Goal: Feedback & Contribution: Submit feedback/report problem

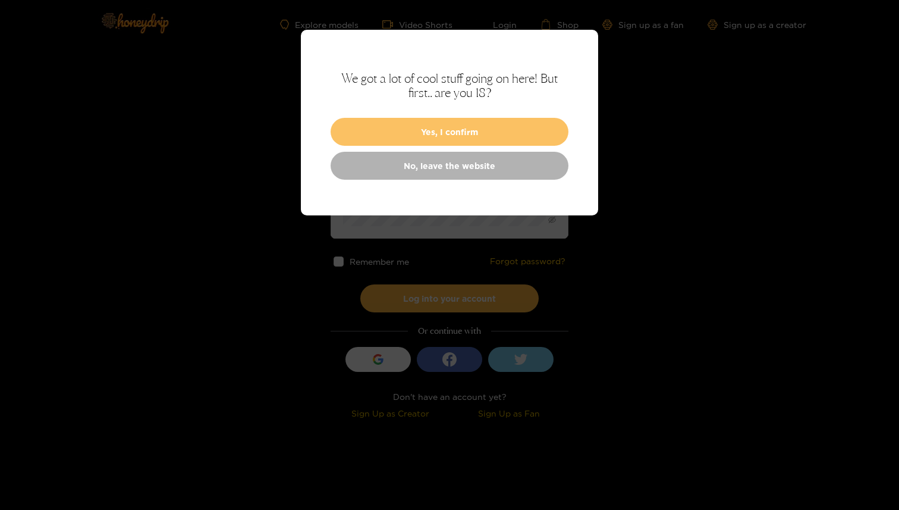
click at [454, 131] on button "Yes, I confirm" at bounding box center [450, 132] width 238 height 28
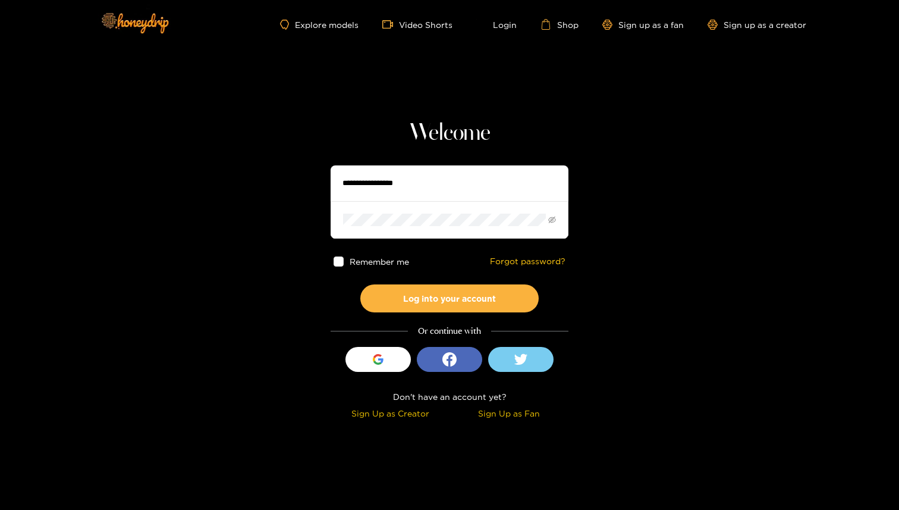
click at [410, 171] on input "text" at bounding box center [450, 183] width 238 height 36
type input "**********"
click at [360, 284] on button "Log into your account" at bounding box center [449, 298] width 178 height 28
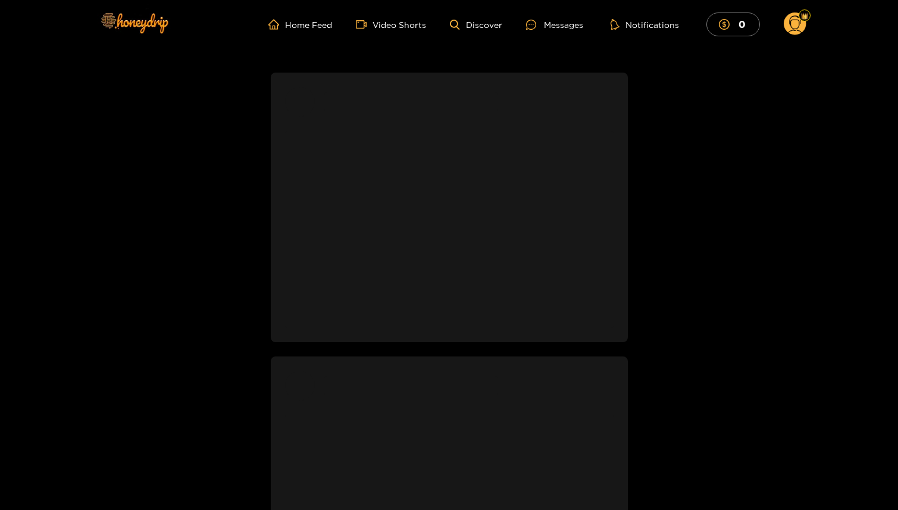
click at [796, 25] on circle at bounding box center [794, 23] width 23 height 23
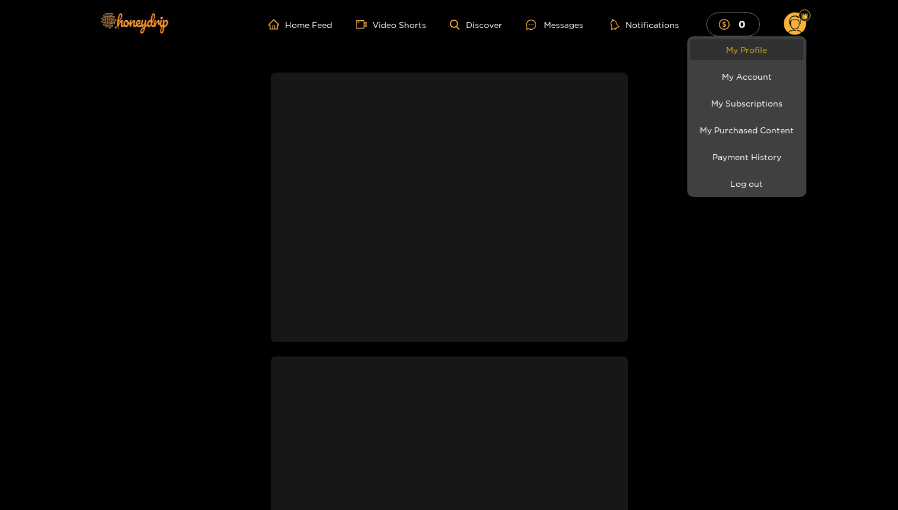
click at [752, 54] on link "My Profile" at bounding box center [746, 49] width 113 height 21
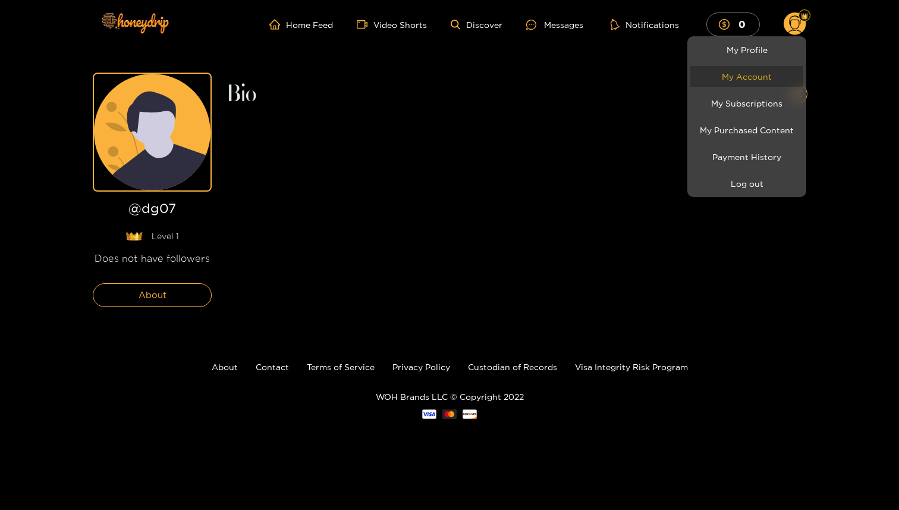
click at [753, 77] on link "My Account" at bounding box center [747, 76] width 113 height 21
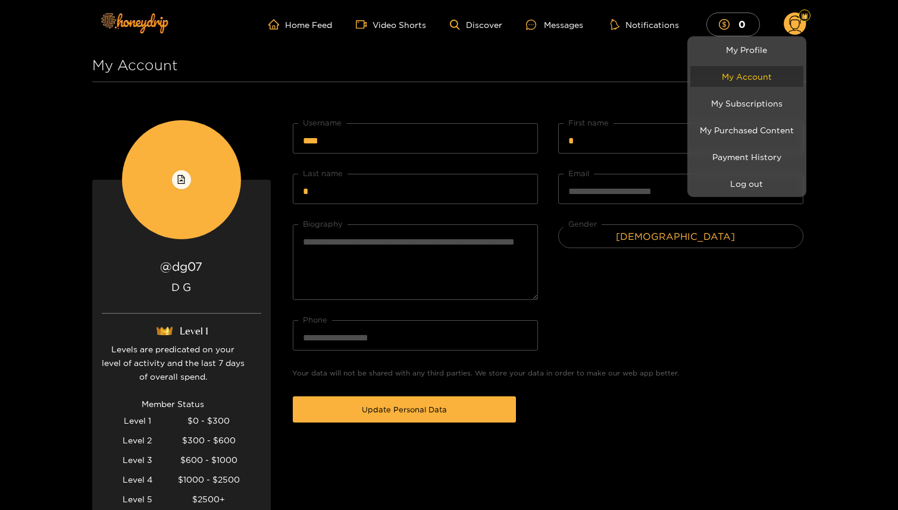
scroll to position [262, 0]
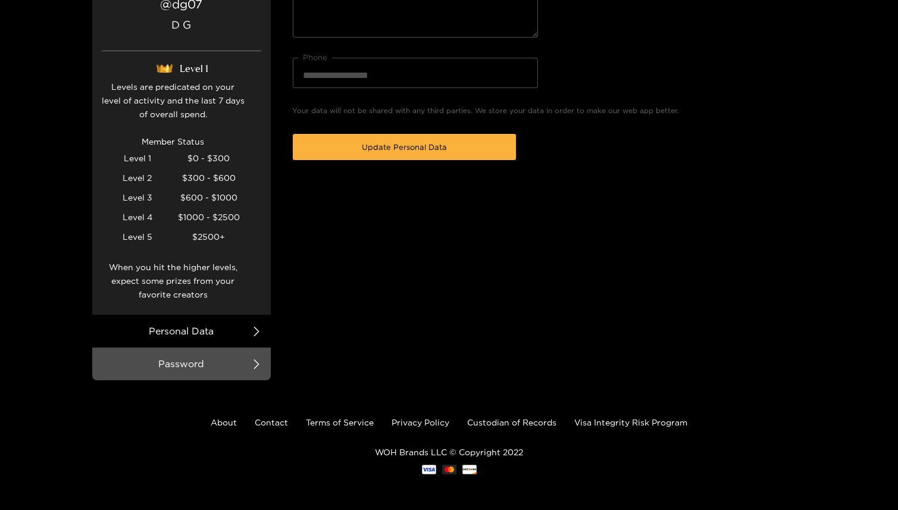
click at [245, 331] on div at bounding box center [449, 255] width 898 height 510
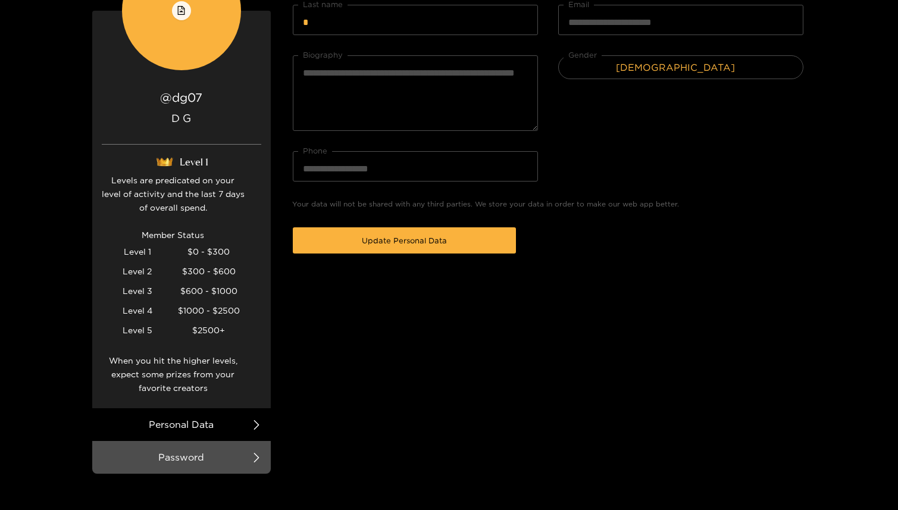
scroll to position [145, 0]
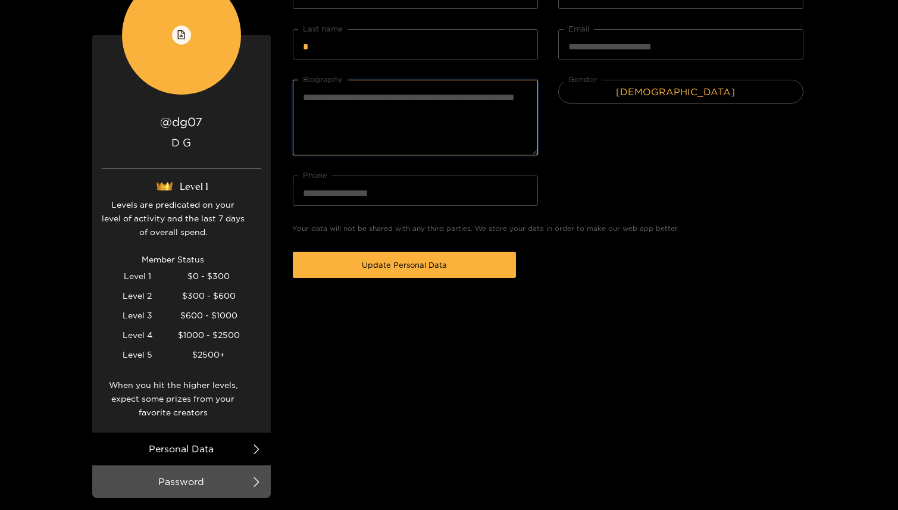
click at [388, 121] on textarea "Biography" at bounding box center [415, 118] width 245 height 76
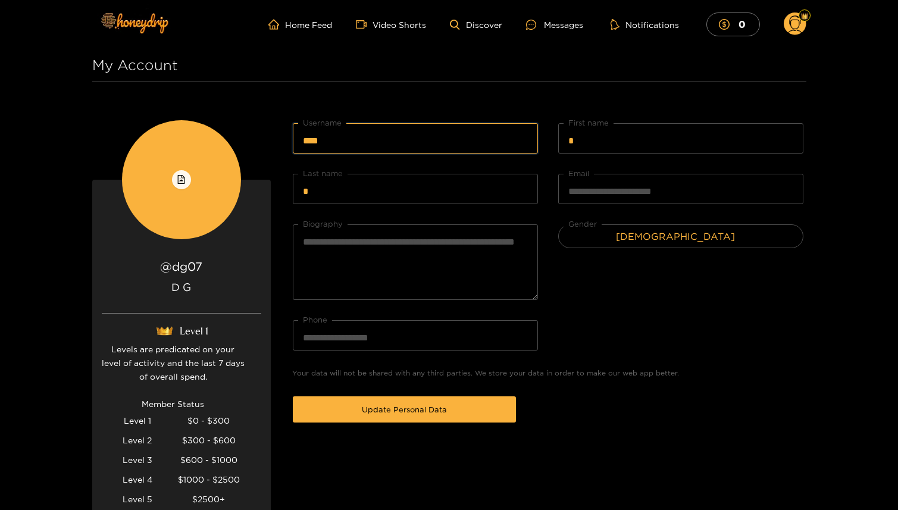
click at [360, 146] on input "****" at bounding box center [415, 138] width 245 height 30
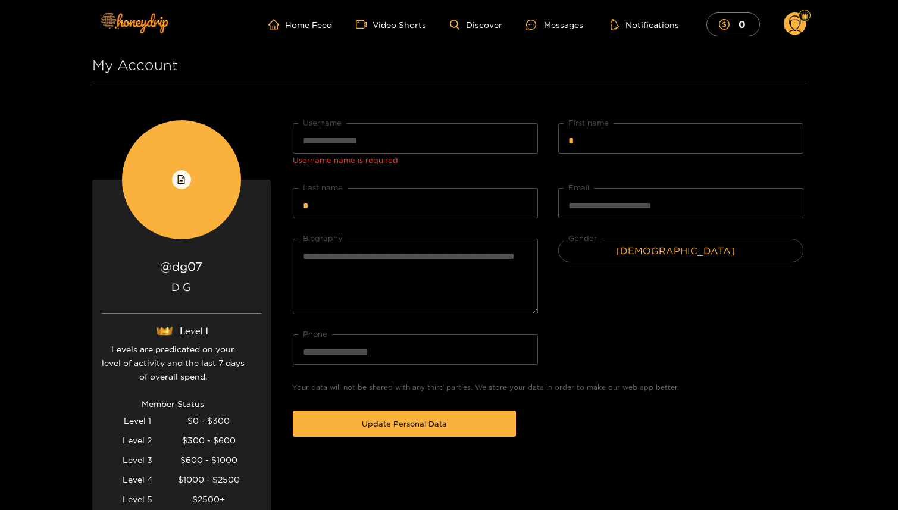
click at [416, 117] on section "**********" at bounding box center [449, 346] width 714 height 594
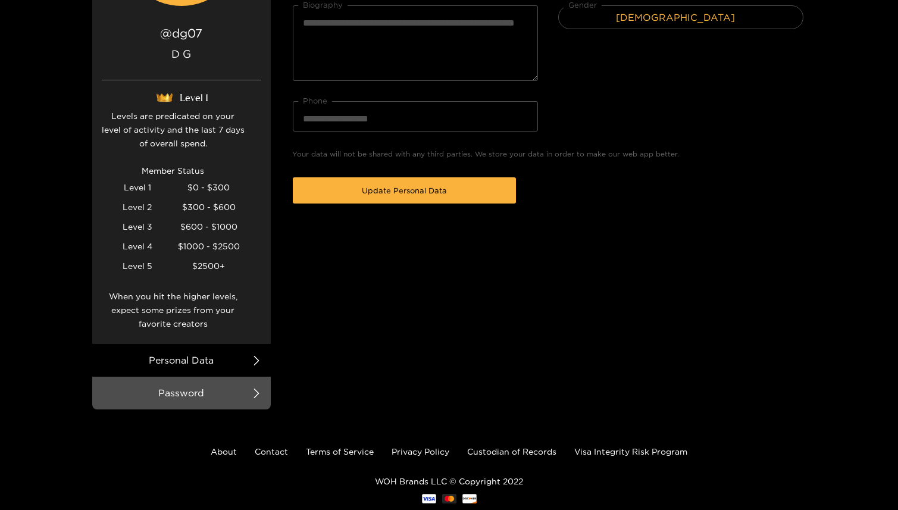
scroll to position [262, 0]
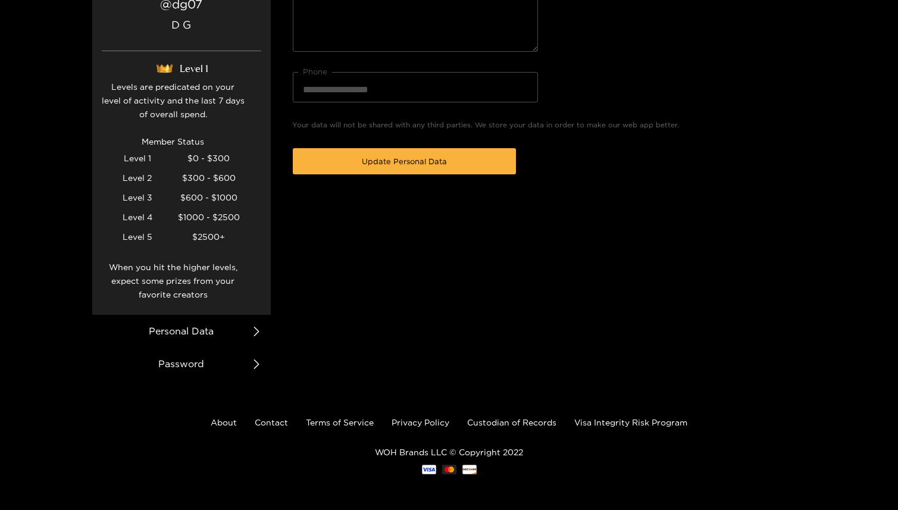
click at [203, 371] on li "Password" at bounding box center [181, 363] width 178 height 33
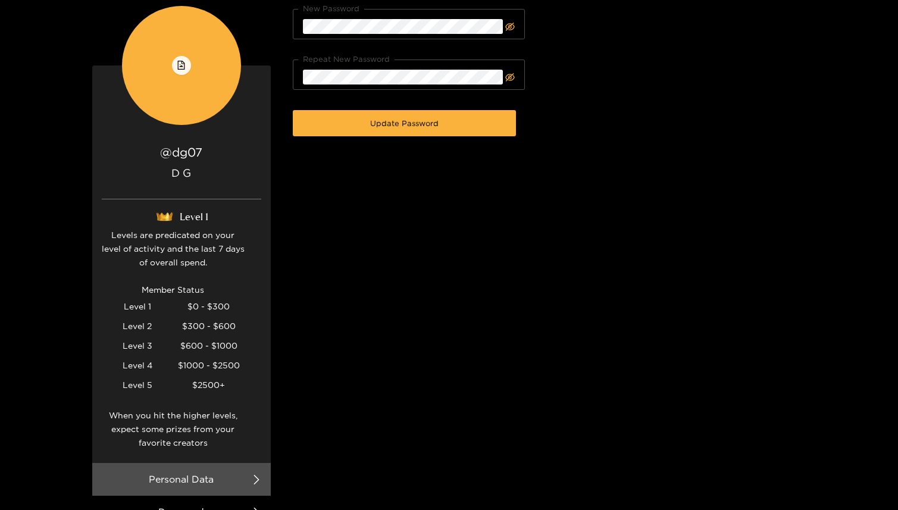
scroll to position [0, 0]
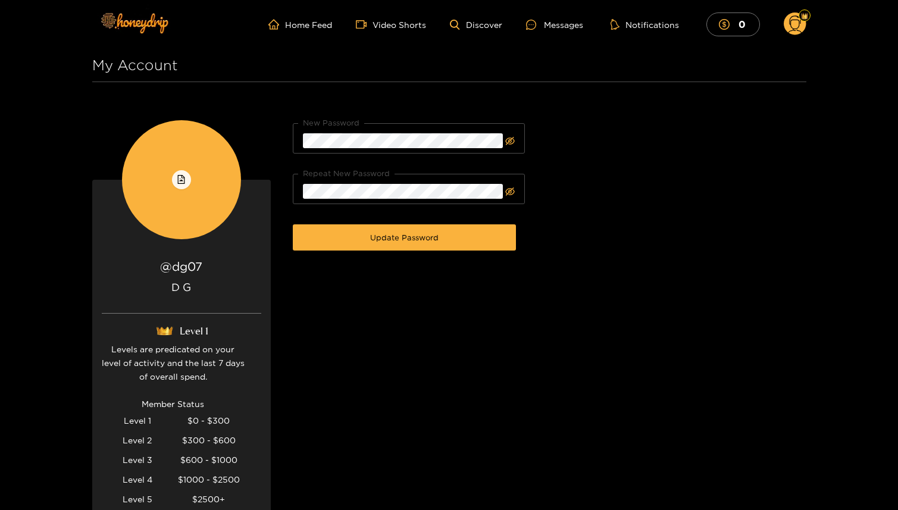
click at [801, 25] on circle at bounding box center [794, 23] width 23 height 23
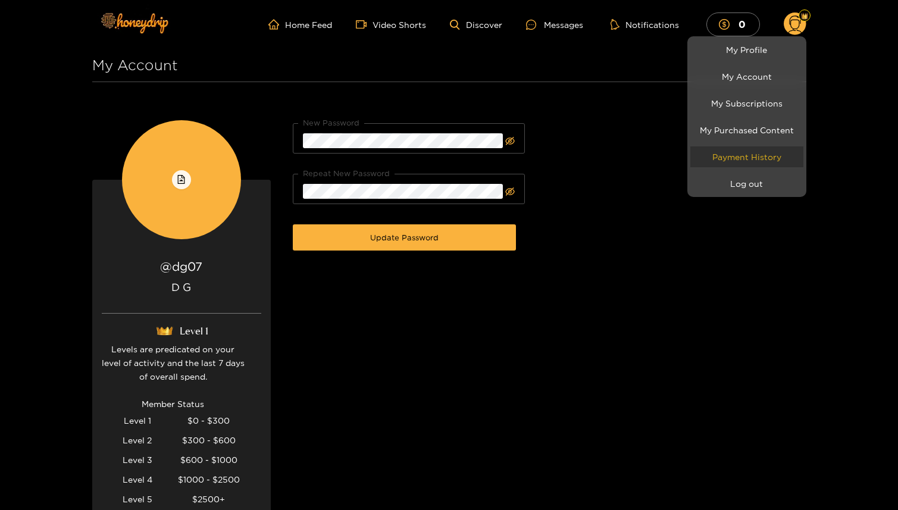
click at [758, 159] on link "Payment History" at bounding box center [746, 156] width 113 height 21
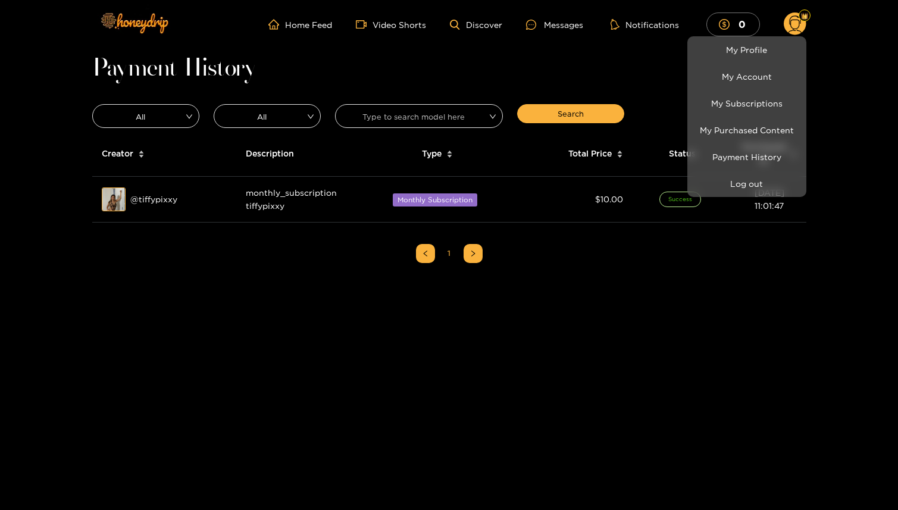
click at [743, 264] on div at bounding box center [449, 255] width 898 height 510
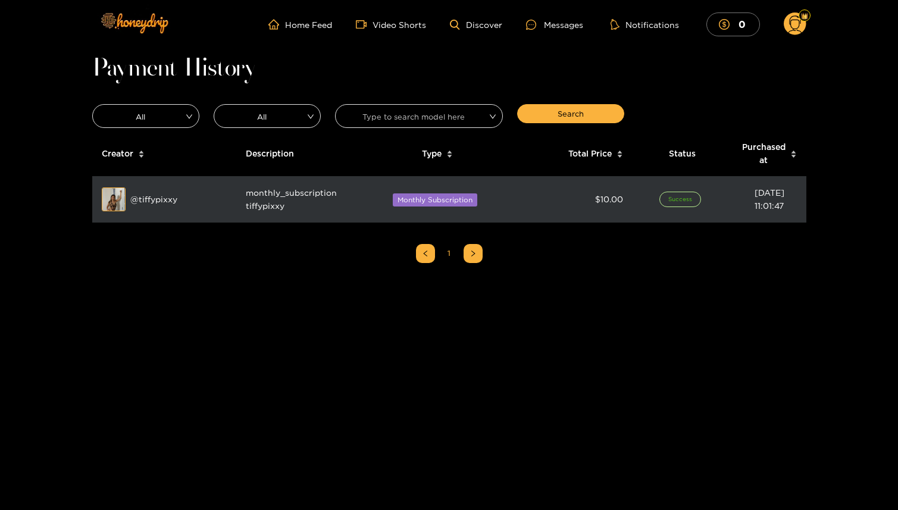
click at [154, 208] on div "Preview @ tiffypixxy" at bounding box center [164, 199] width 125 height 24
click at [165, 202] on div "Preview @ tiffypixxy" at bounding box center [164, 199] width 125 height 24
click at [109, 200] on div "Preview" at bounding box center [114, 200] width 43 height 35
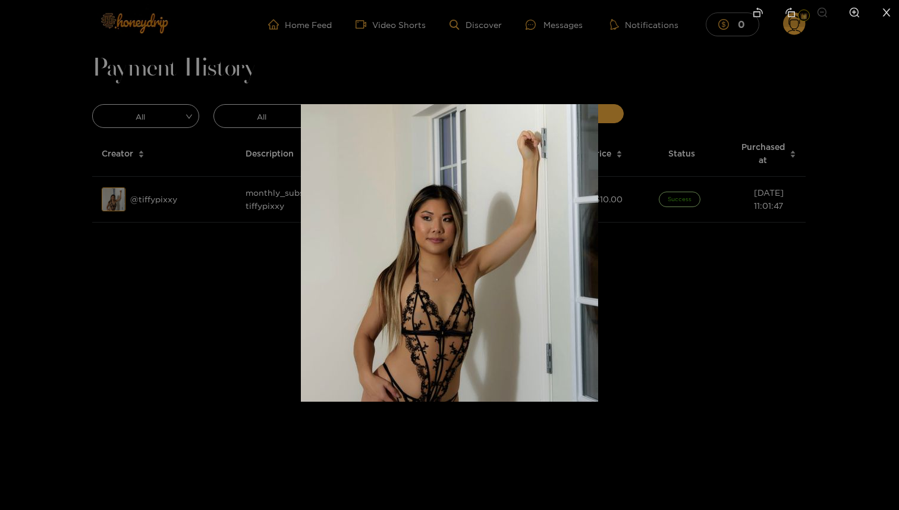
click at [591, 280] on img at bounding box center [449, 252] width 297 height 297
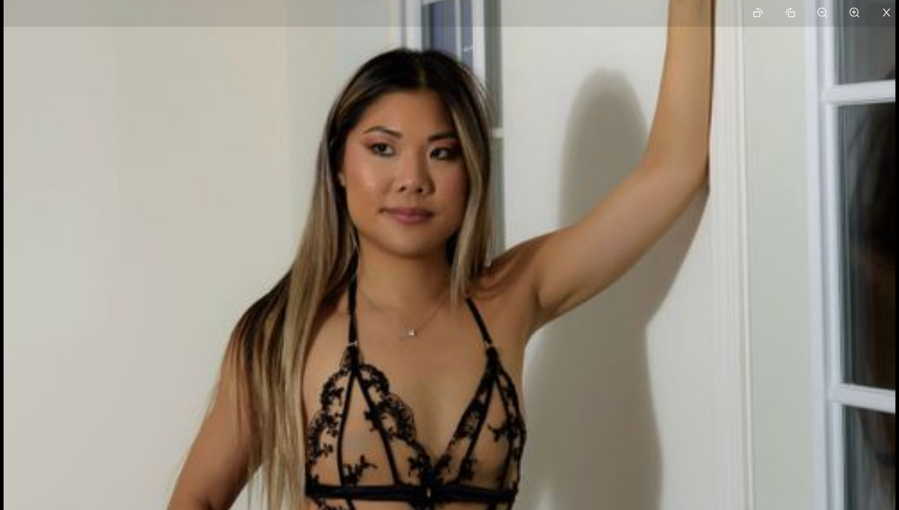
click at [865, 248] on img at bounding box center [450, 253] width 892 height 892
click at [892, 9] on icon "close" at bounding box center [887, 12] width 11 height 11
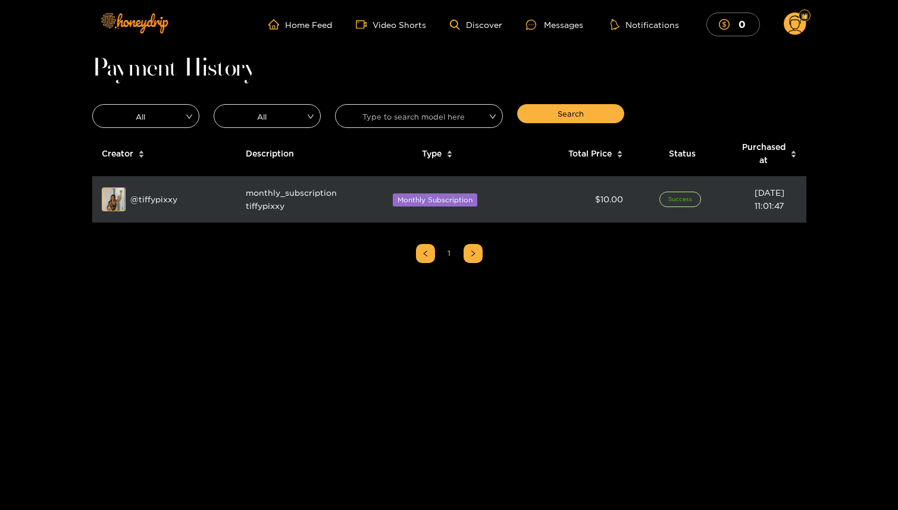
click at [453, 200] on span "Monthly Subscription" at bounding box center [435, 199] width 84 height 13
click at [282, 192] on span "monthly_subscription tiffypixxy" at bounding box center [291, 199] width 91 height 22
click at [162, 199] on div "Preview @ tiffypixxy" at bounding box center [164, 199] width 125 height 24
click at [137, 200] on div "Preview @ tiffypixxy" at bounding box center [164, 199] width 125 height 24
click at [680, 195] on span "Success" at bounding box center [680, 199] width 42 height 15
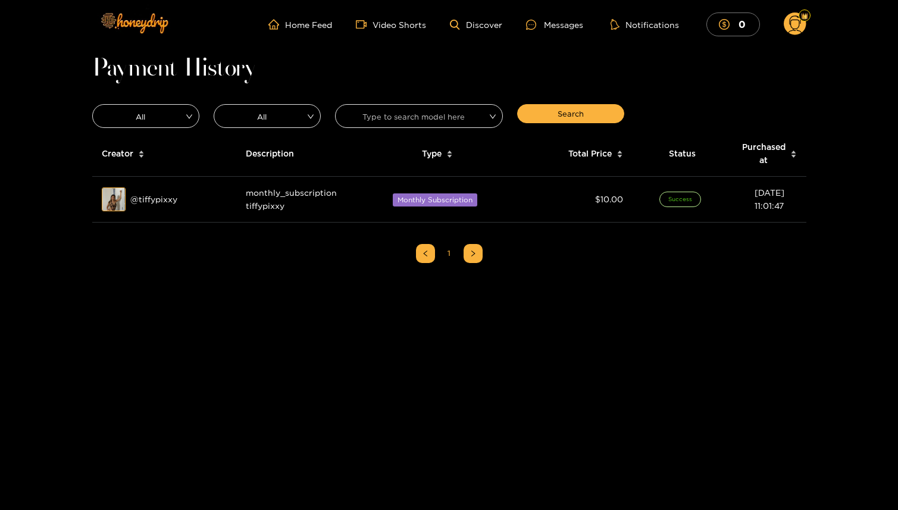
click at [484, 260] on ul "1" at bounding box center [449, 253] width 714 height 43
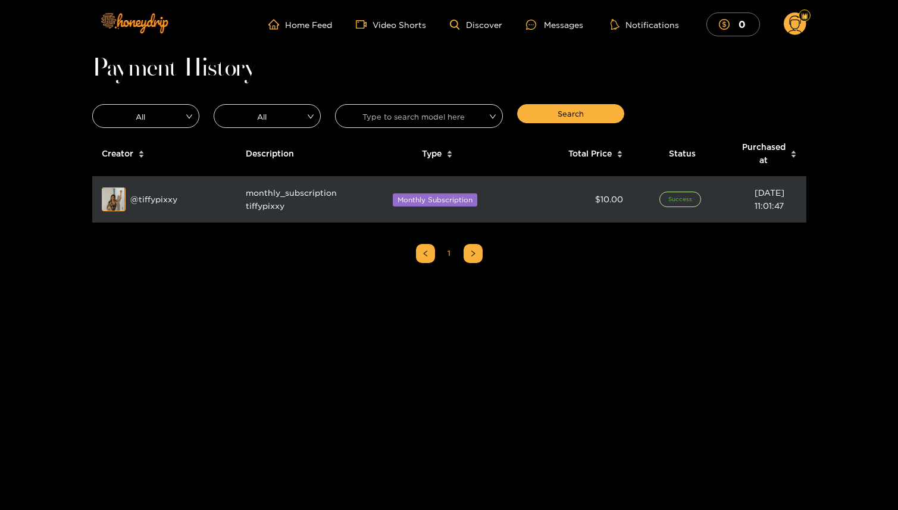
click at [755, 200] on td "[DATE] 11:01:47" at bounding box center [769, 200] width 74 height 46
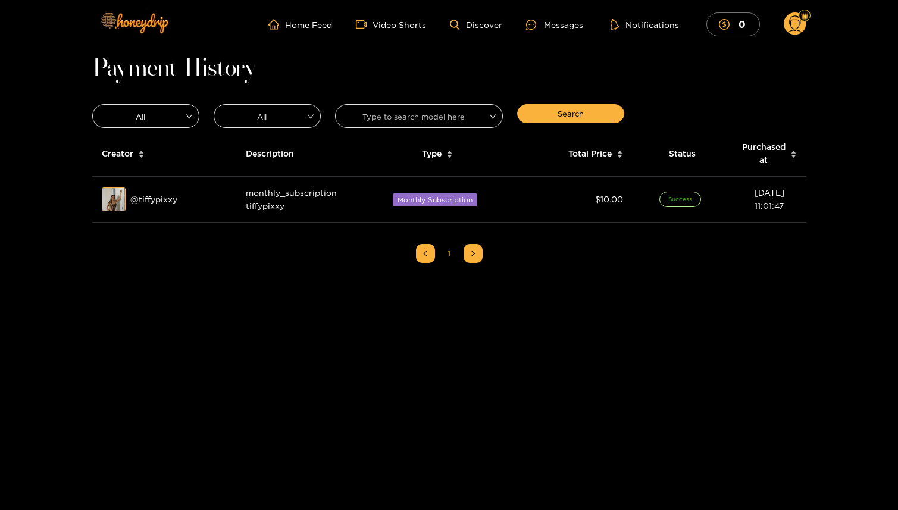
click at [797, 35] on icon at bounding box center [795, 25] width 14 height 21
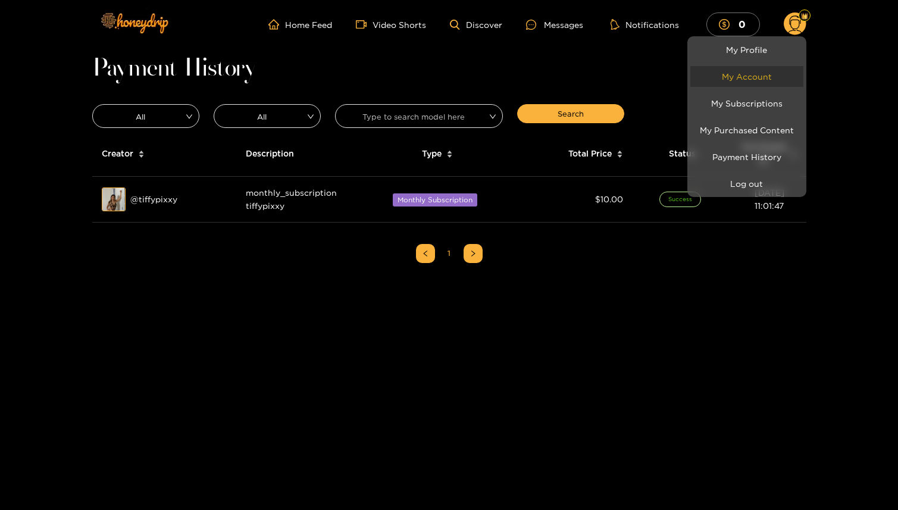
click at [748, 78] on link "My Account" at bounding box center [746, 76] width 113 height 21
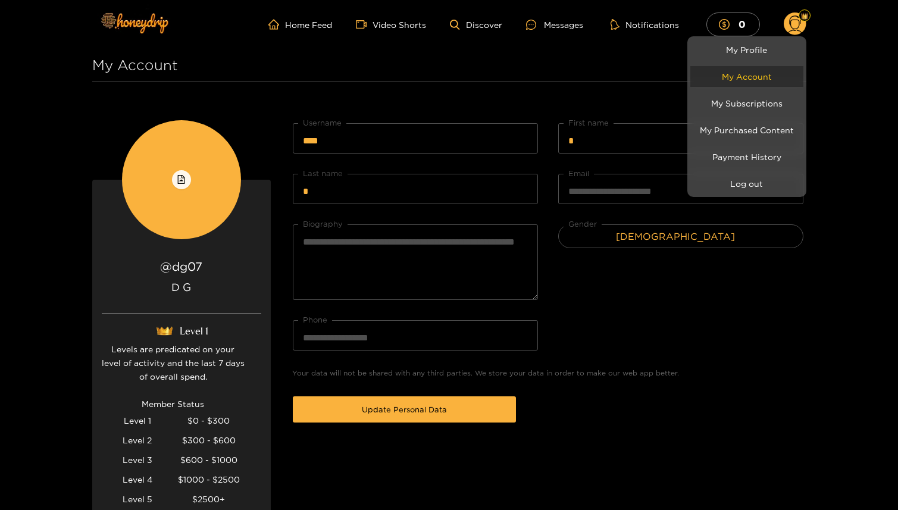
scroll to position [262, 0]
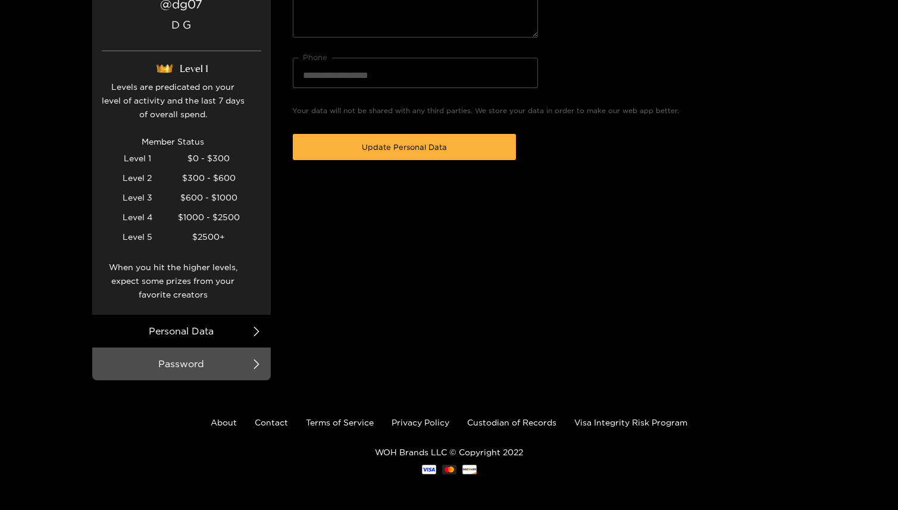
click at [498, 426] on div at bounding box center [449, 255] width 898 height 510
click at [510, 419] on link "Custodian of Records" at bounding box center [511, 422] width 89 height 9
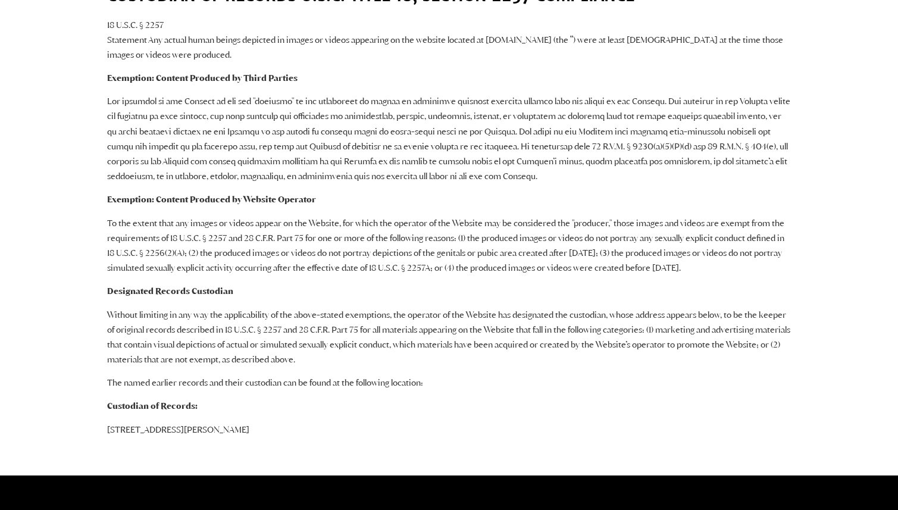
scroll to position [199, 0]
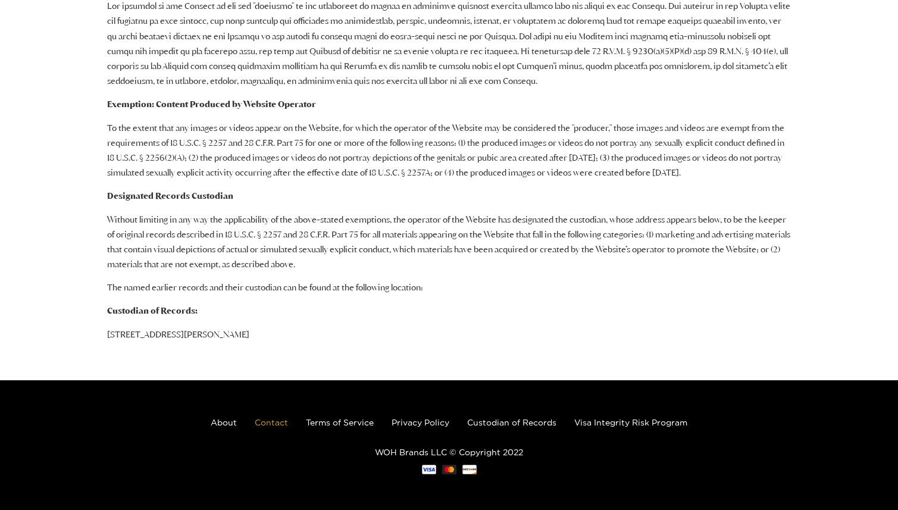
click at [273, 424] on link "Contact" at bounding box center [271, 422] width 33 height 9
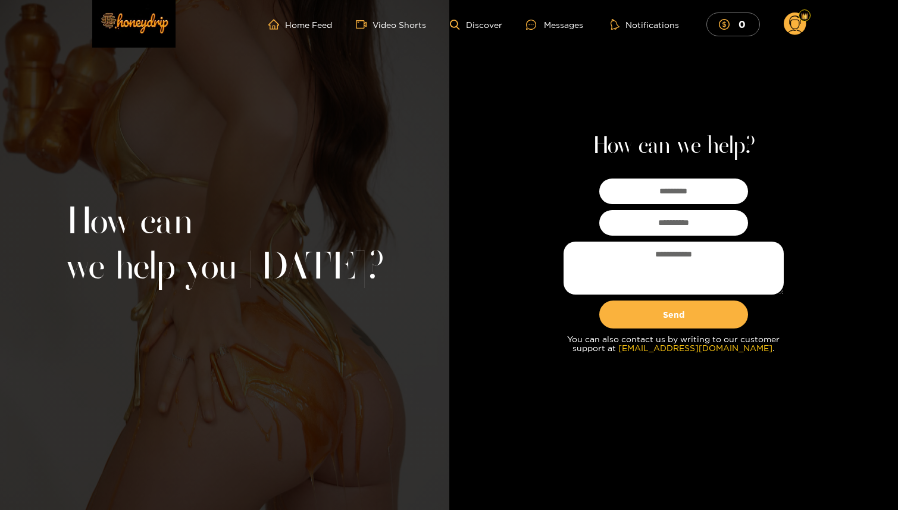
click at [786, 23] on circle at bounding box center [794, 23] width 23 height 23
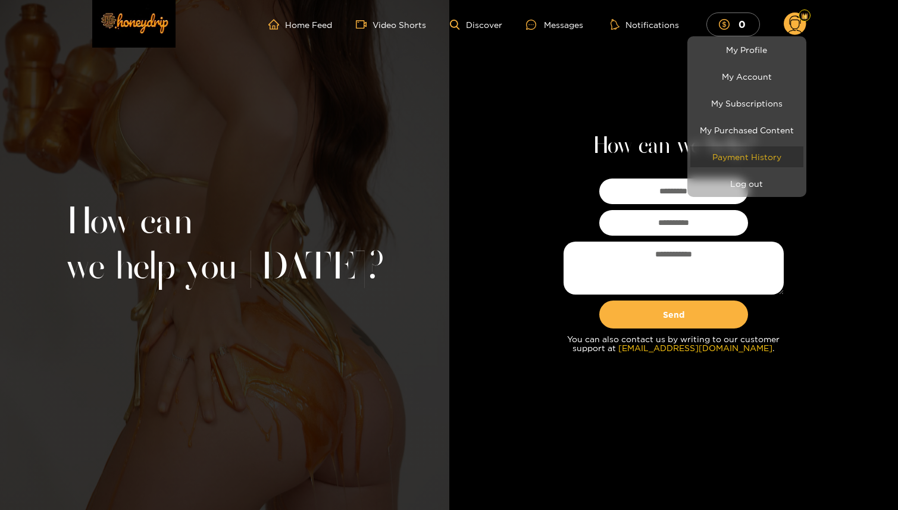
click at [745, 158] on link "Payment History" at bounding box center [746, 156] width 113 height 21
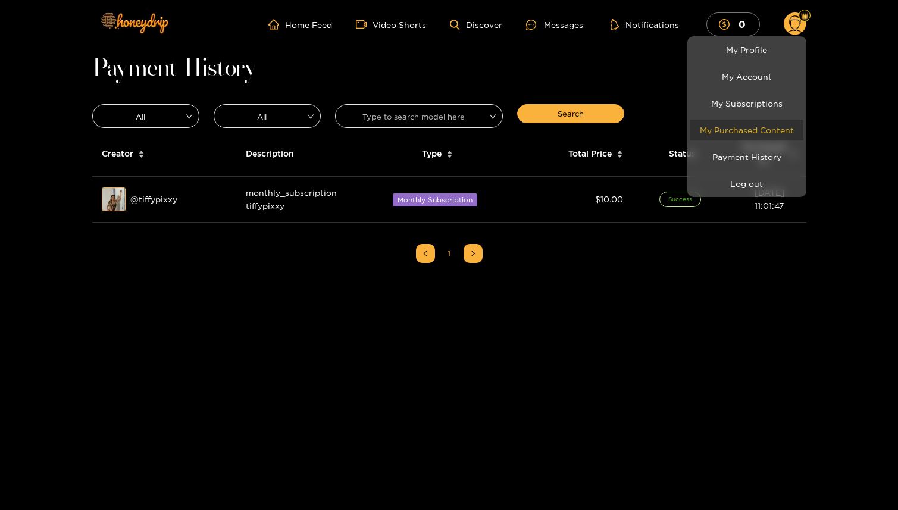
click at [759, 128] on link "My Purchased Content" at bounding box center [746, 130] width 113 height 21
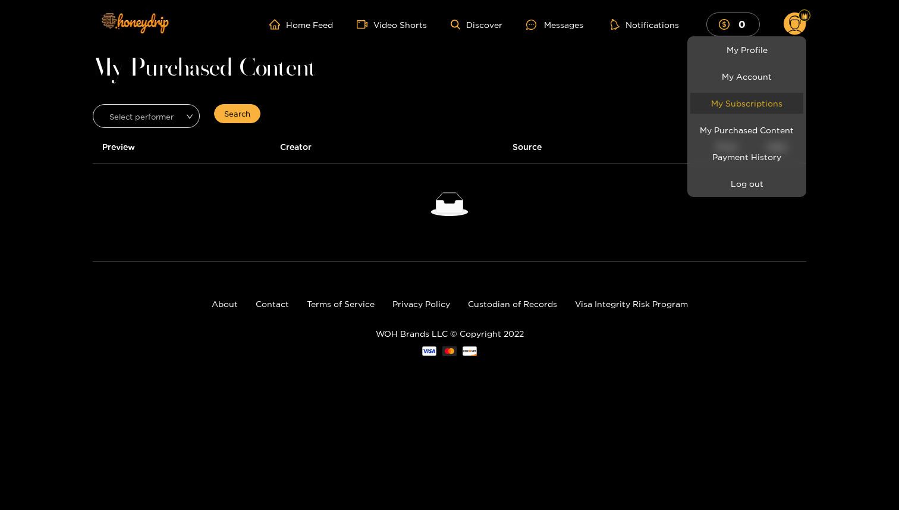
click at [760, 106] on link "My Subscriptions" at bounding box center [747, 103] width 113 height 21
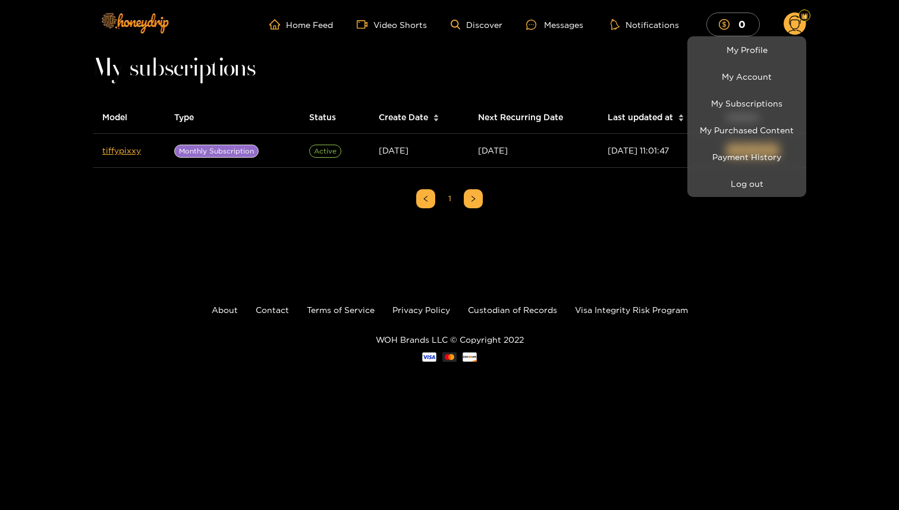
click at [350, 167] on div at bounding box center [449, 255] width 899 height 510
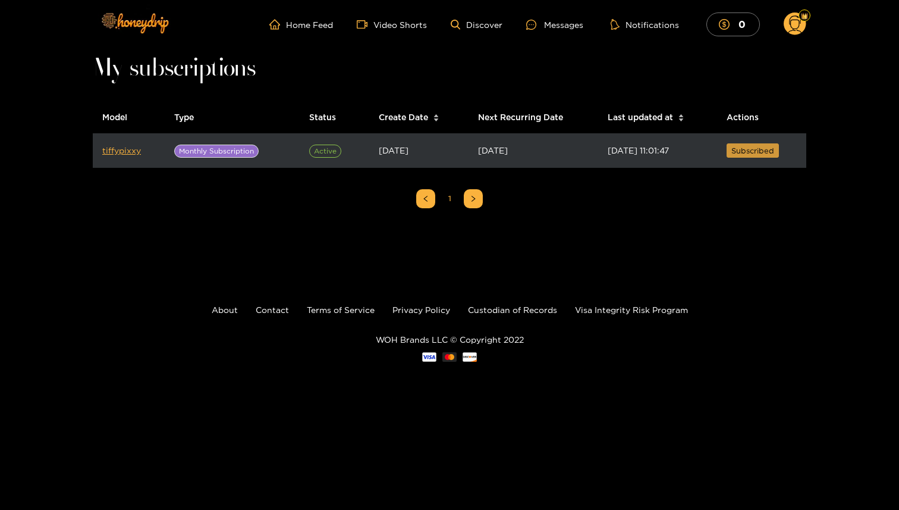
click at [754, 155] on span "Subscribed" at bounding box center [753, 151] width 43 height 12
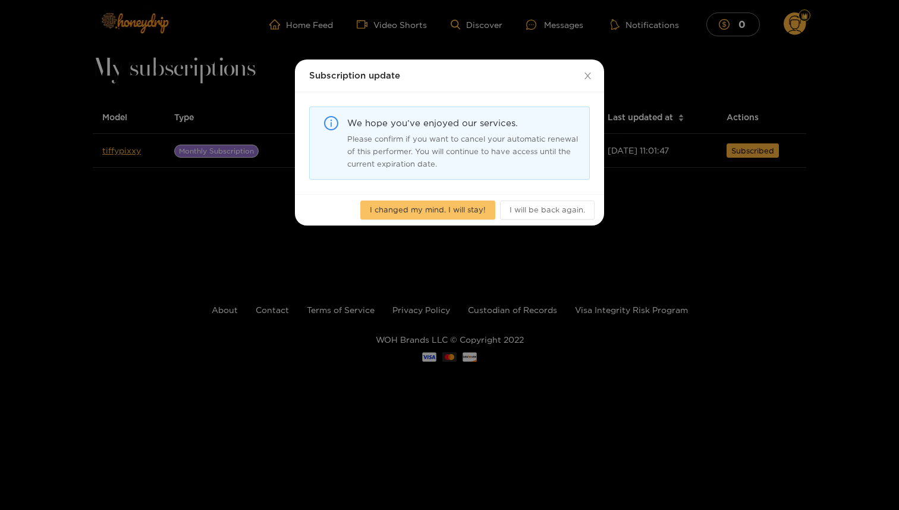
click at [475, 212] on span "I changed my mind. I will stay!" at bounding box center [428, 209] width 116 height 12
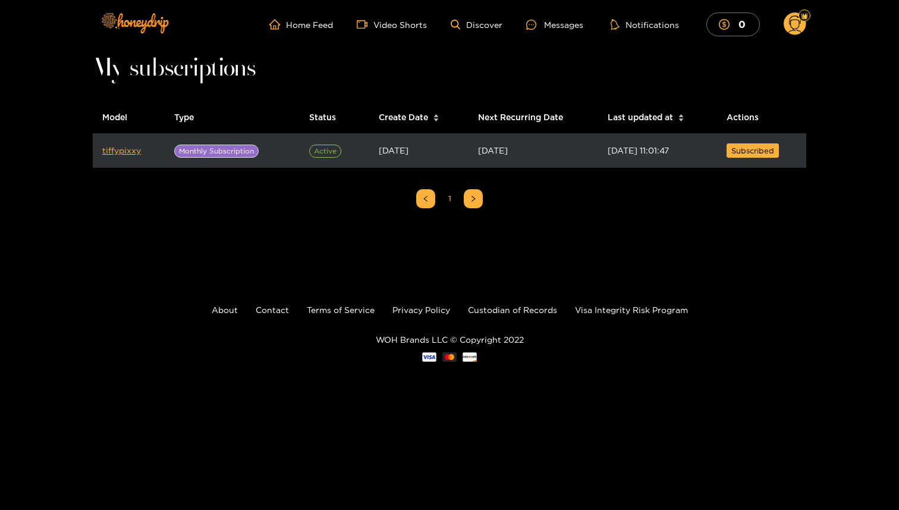
click at [327, 147] on span "Active" at bounding box center [325, 151] width 32 height 13
click at [167, 148] on td "Monthly Subscription" at bounding box center [232, 151] width 135 height 34
click at [114, 152] on link "tiffypixxy" at bounding box center [121, 150] width 39 height 9
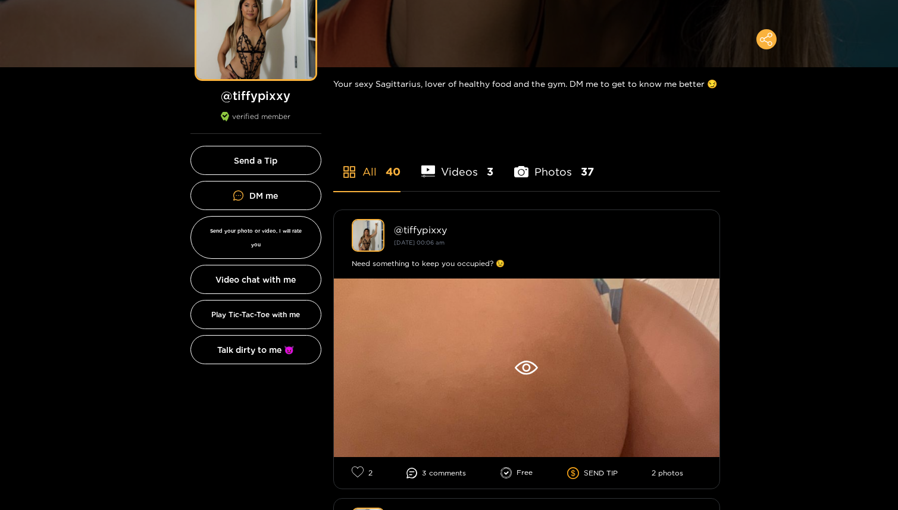
scroll to position [209, 0]
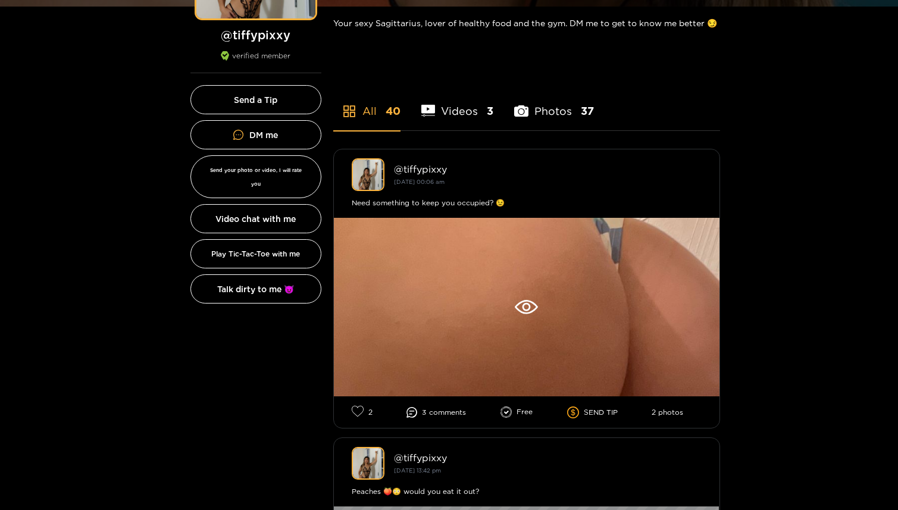
click at [548, 104] on li "Photos 37" at bounding box center [554, 104] width 80 height 54
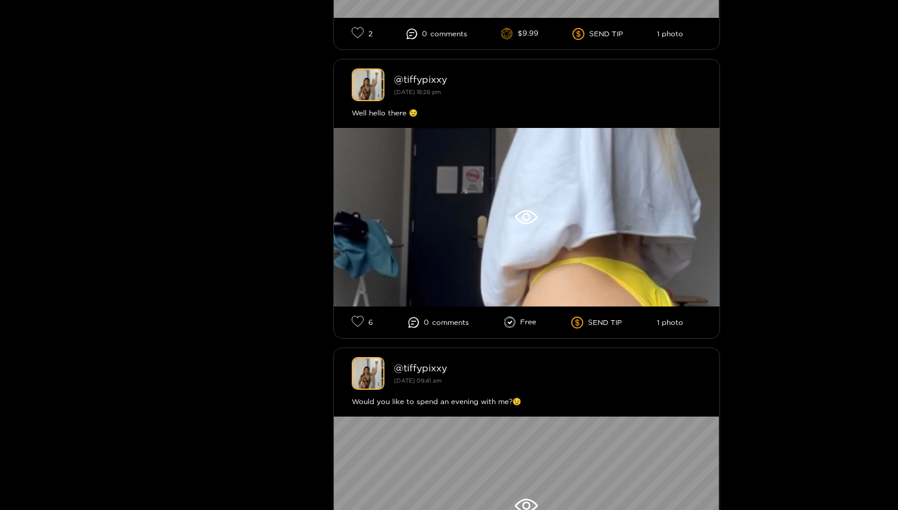
scroll to position [4893, 0]
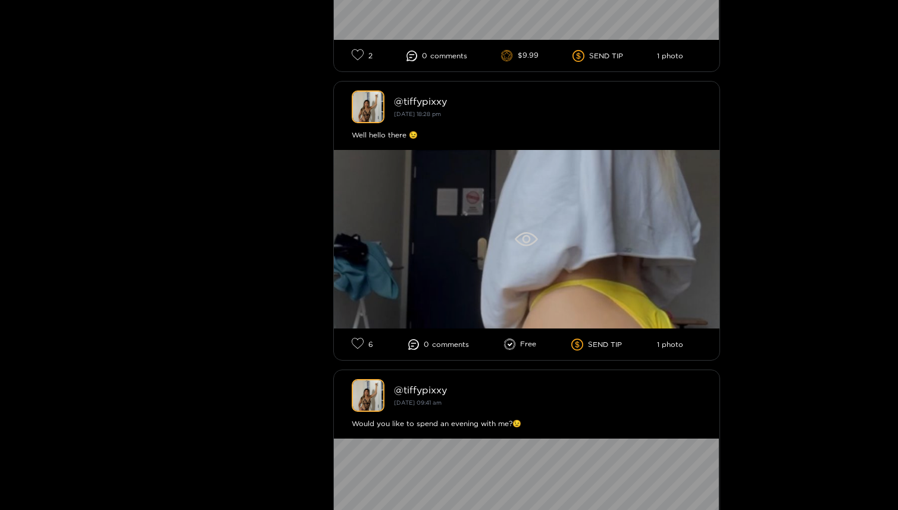
click at [532, 246] on icon at bounding box center [526, 239] width 23 height 14
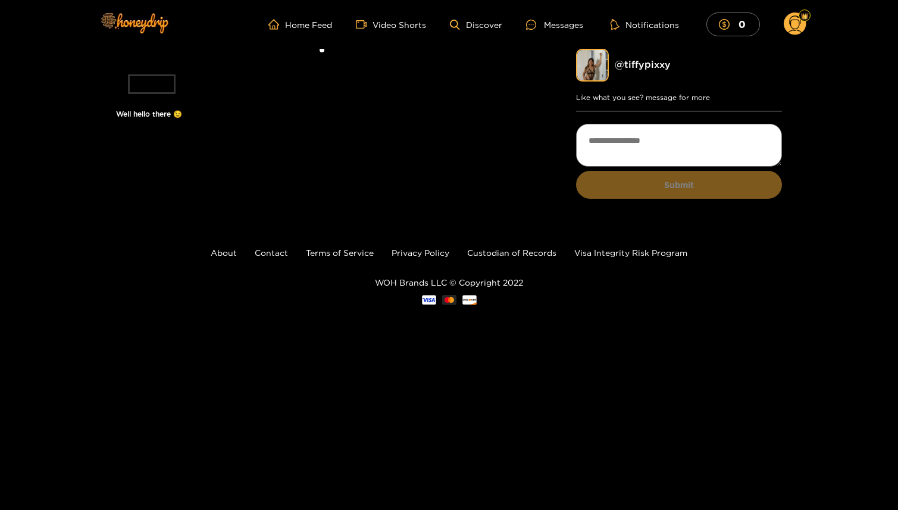
click at [369, 62] on li at bounding box center [322, 56] width 412 height 14
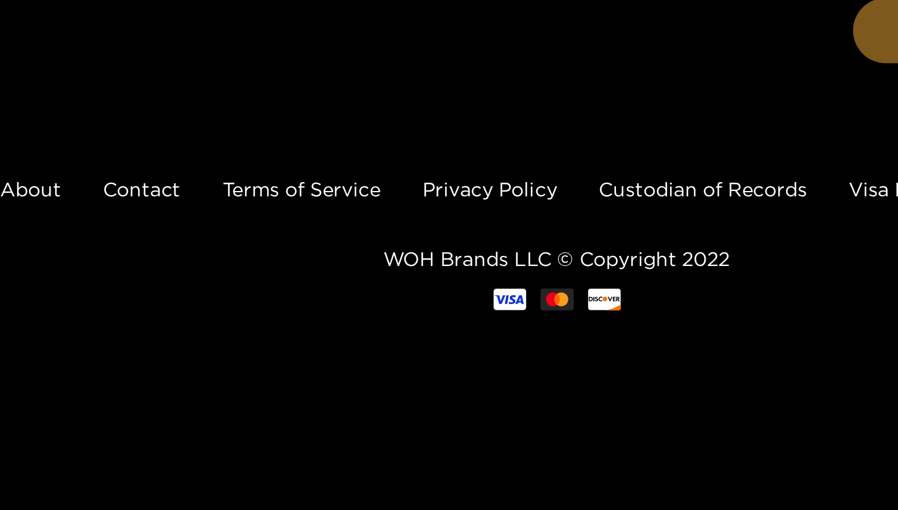
drag, startPoint x: 368, startPoint y: 300, endPoint x: 211, endPoint y: 390, distance: 181.1
click at [211, 98] on div "1 of 1" at bounding box center [322, 73] width 412 height 49
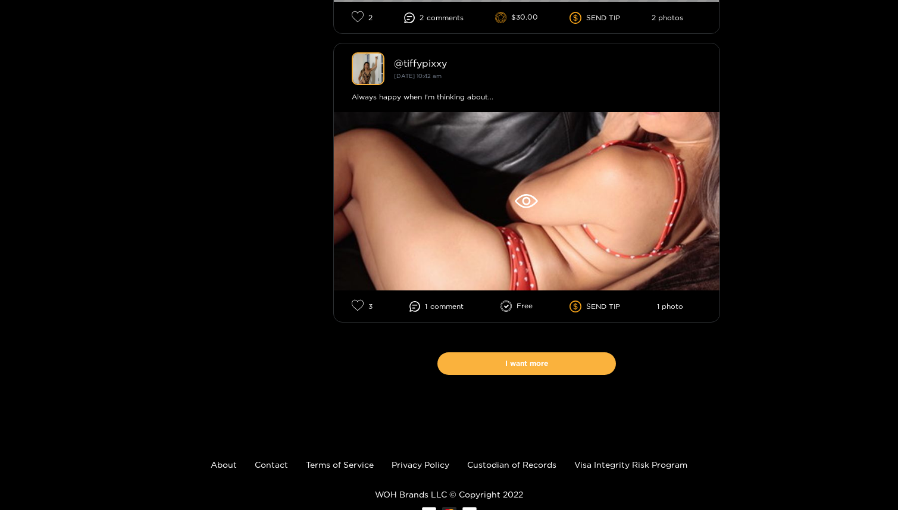
scroll to position [7866, 0]
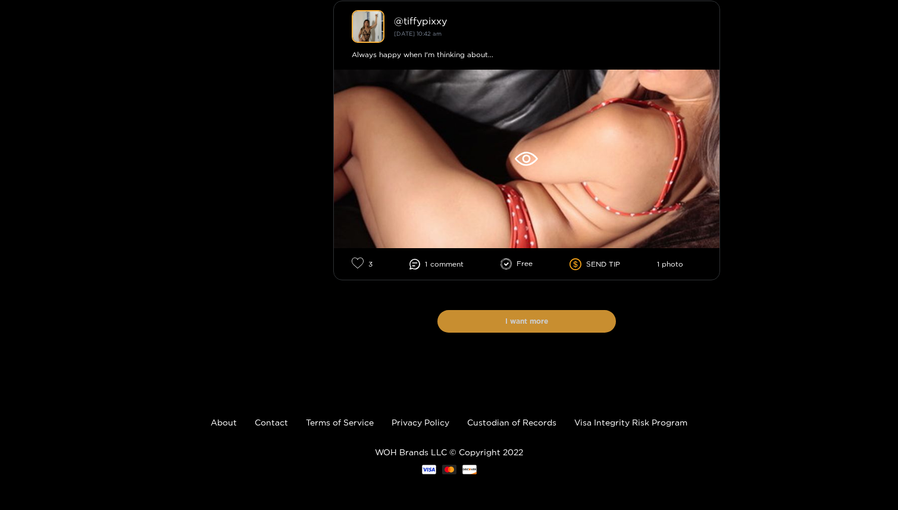
click at [539, 325] on button "I want more" at bounding box center [526, 321] width 178 height 23
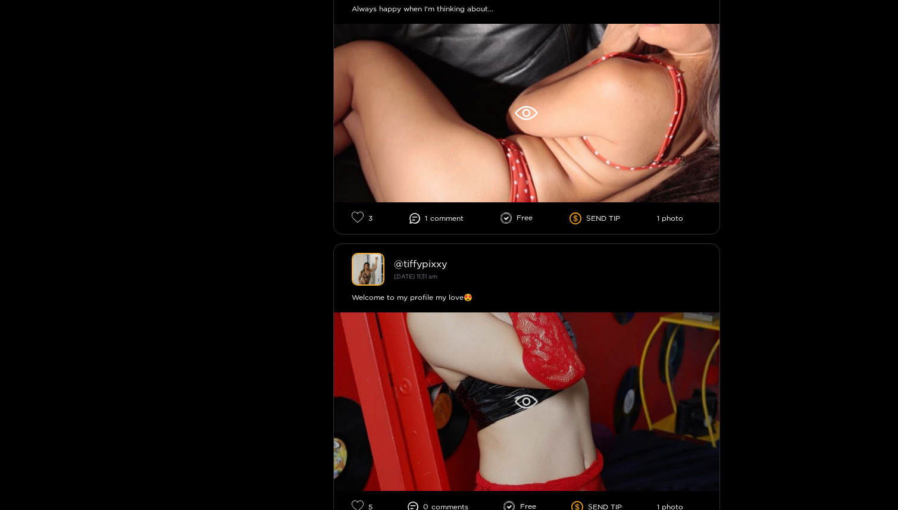
scroll to position [10790, 0]
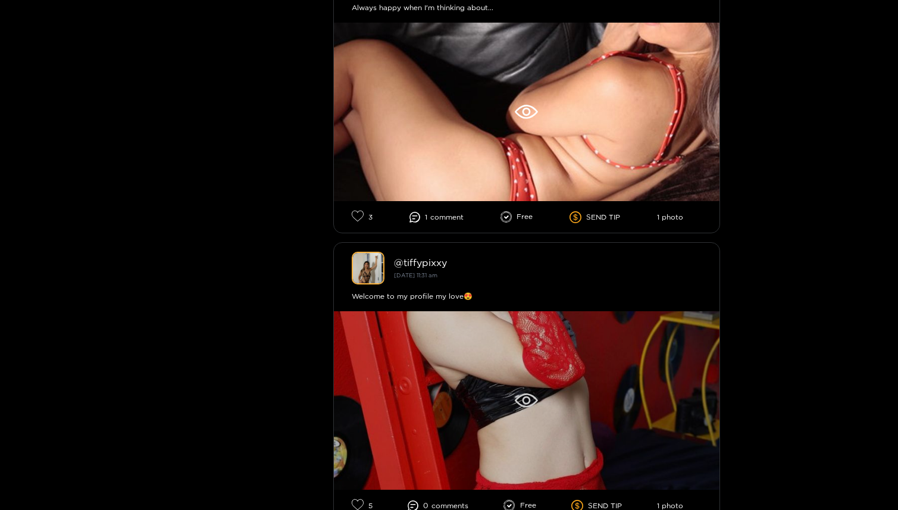
click at [512, 361] on div at bounding box center [526, 400] width 385 height 178
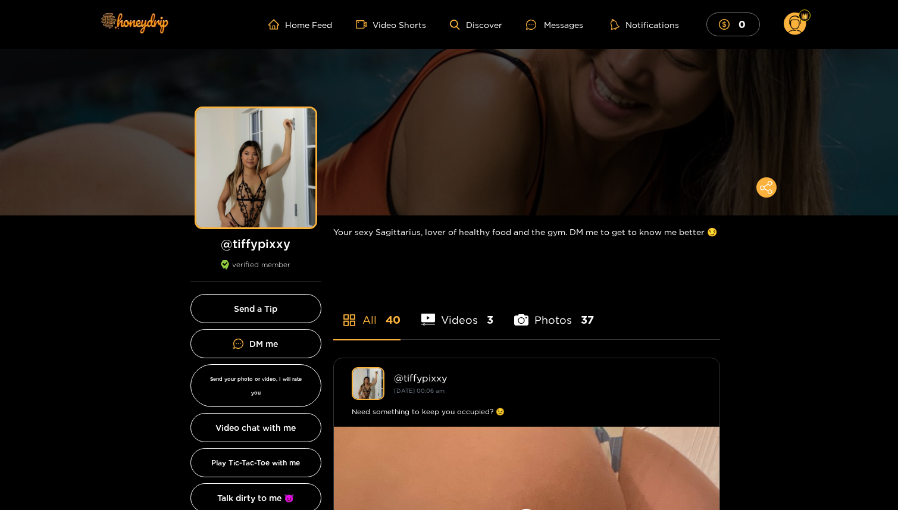
click at [797, 28] on icon at bounding box center [795, 25] width 14 height 21
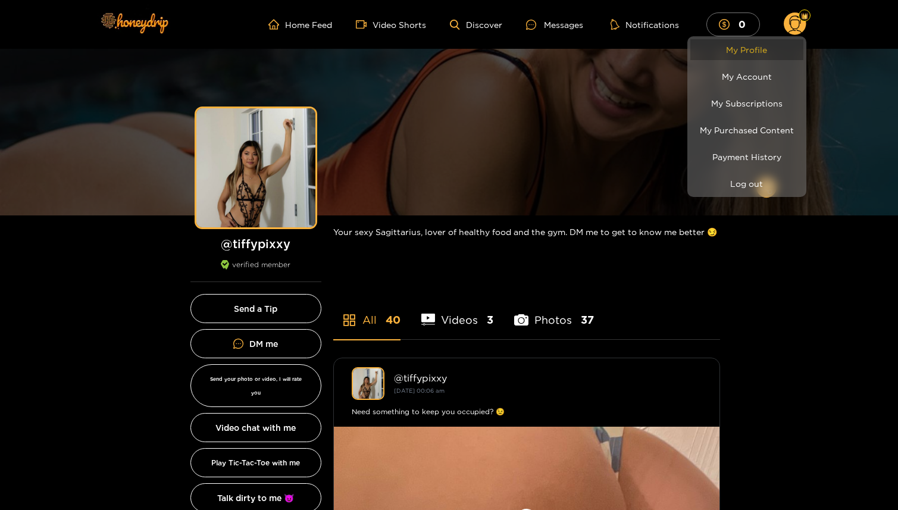
click at [744, 51] on link "My Profile" at bounding box center [746, 49] width 113 height 21
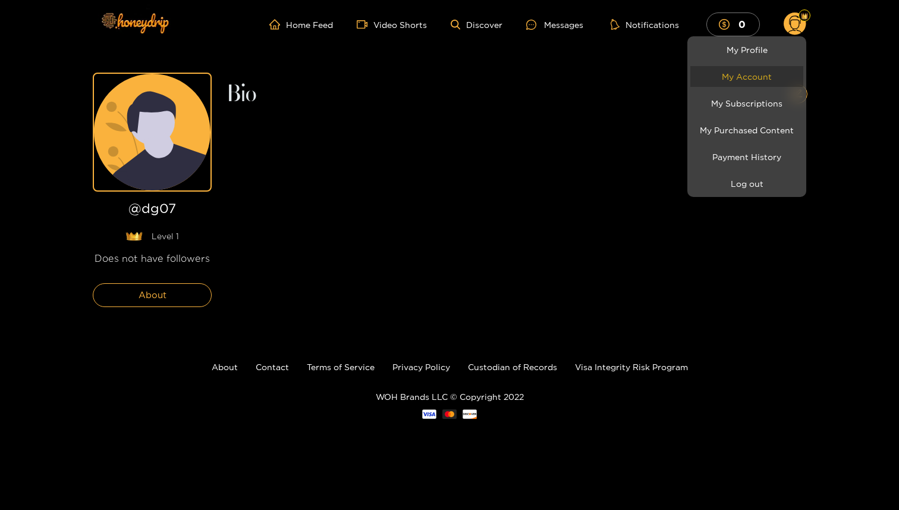
click at [769, 73] on link "My Account" at bounding box center [747, 76] width 113 height 21
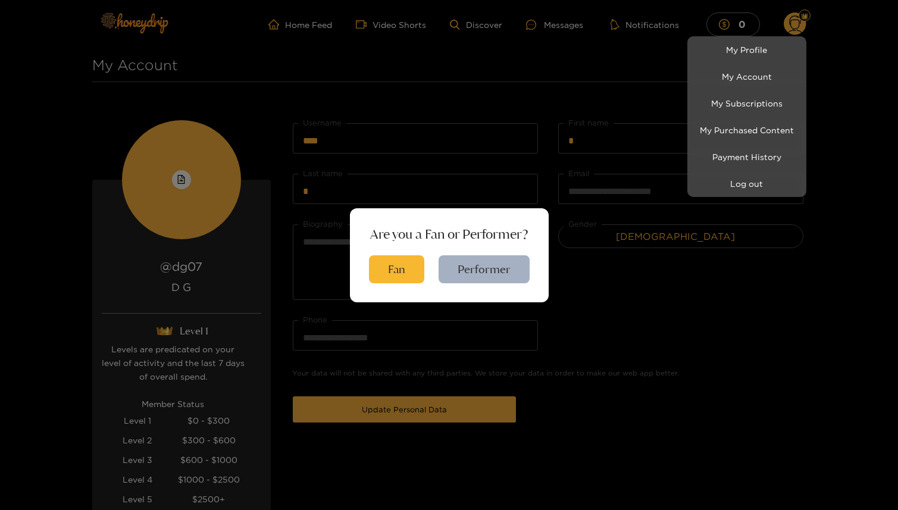
click at [414, 274] on div at bounding box center [449, 255] width 898 height 510
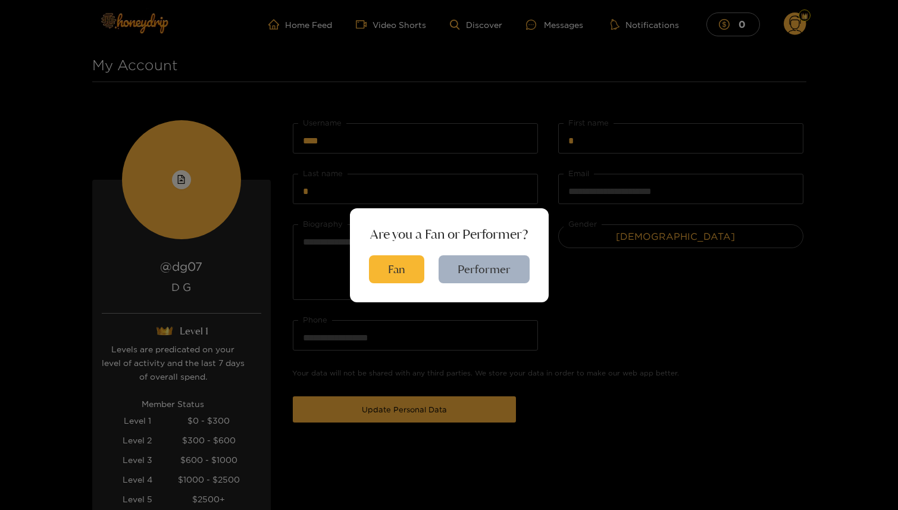
click at [414, 274] on button "Fan" at bounding box center [396, 269] width 55 height 28
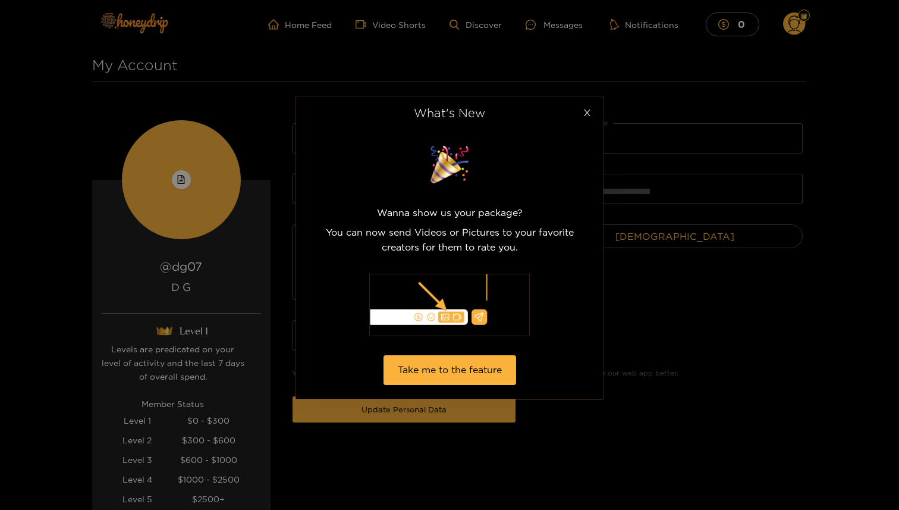
click at [587, 115] on icon "close" at bounding box center [587, 112] width 9 height 9
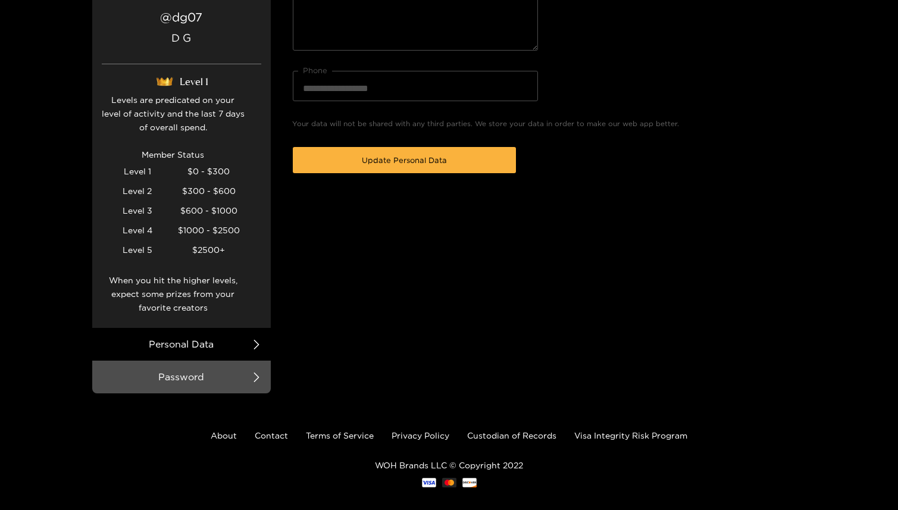
scroll to position [262, 0]
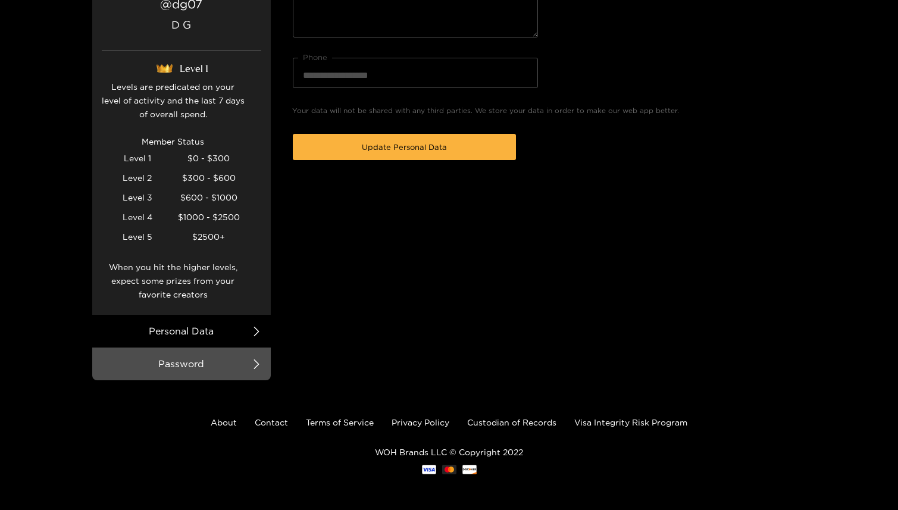
click at [210, 327] on li "Personal Data" at bounding box center [181, 331] width 178 height 33
click at [188, 340] on li "Personal Data" at bounding box center [181, 331] width 178 height 33
click at [253, 336] on icon at bounding box center [257, 332] width 10 height 10
click at [262, 334] on li "Personal Data" at bounding box center [181, 331] width 178 height 33
click at [246, 336] on li "Personal Data" at bounding box center [181, 331] width 178 height 33
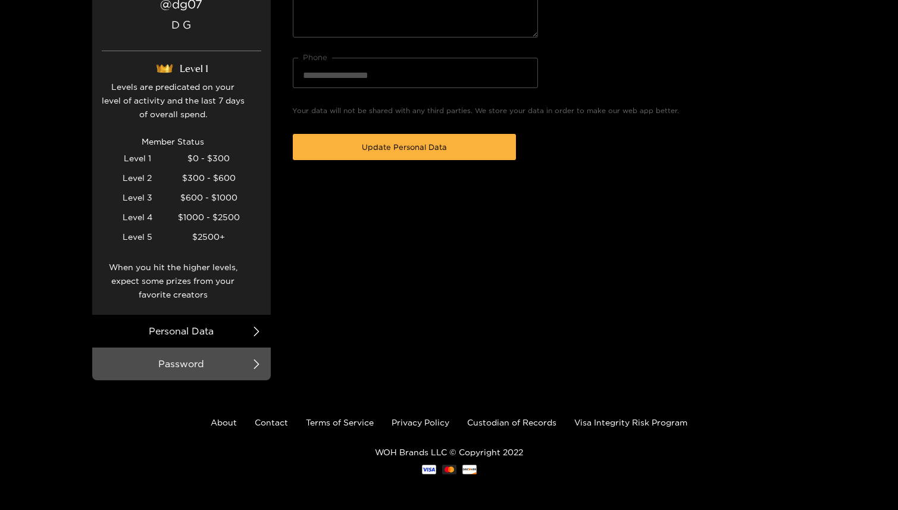
click at [246, 336] on li "Personal Data" at bounding box center [181, 331] width 178 height 33
click at [250, 324] on li "Personal Data" at bounding box center [181, 331] width 178 height 33
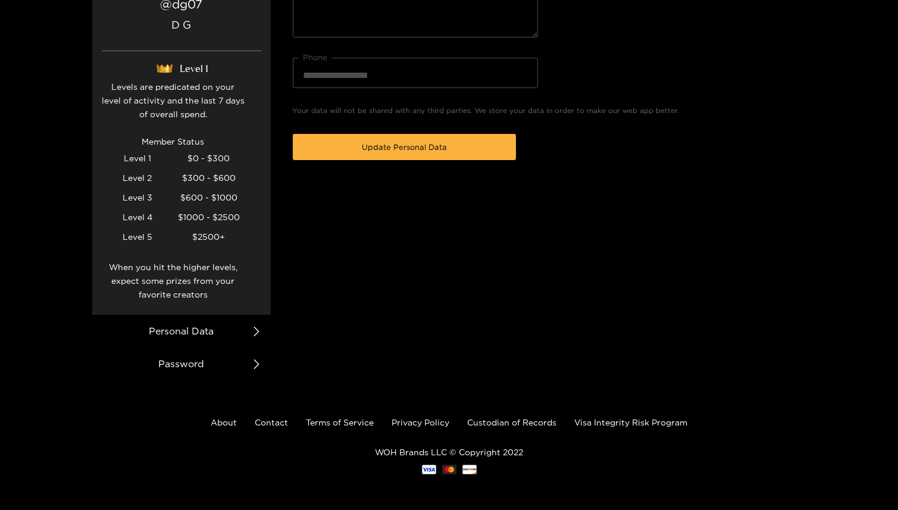
click at [220, 375] on li "Password" at bounding box center [181, 363] width 178 height 33
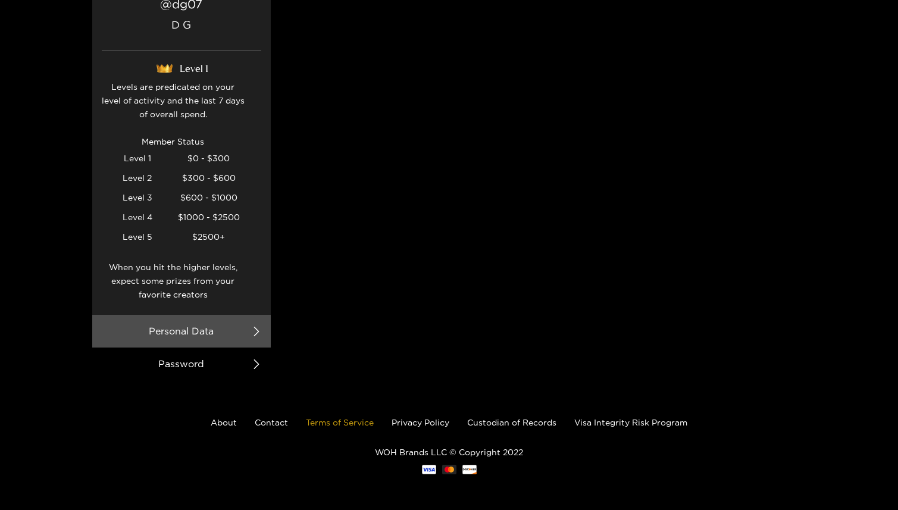
click at [356, 424] on link "Terms of Service" at bounding box center [340, 422] width 68 height 9
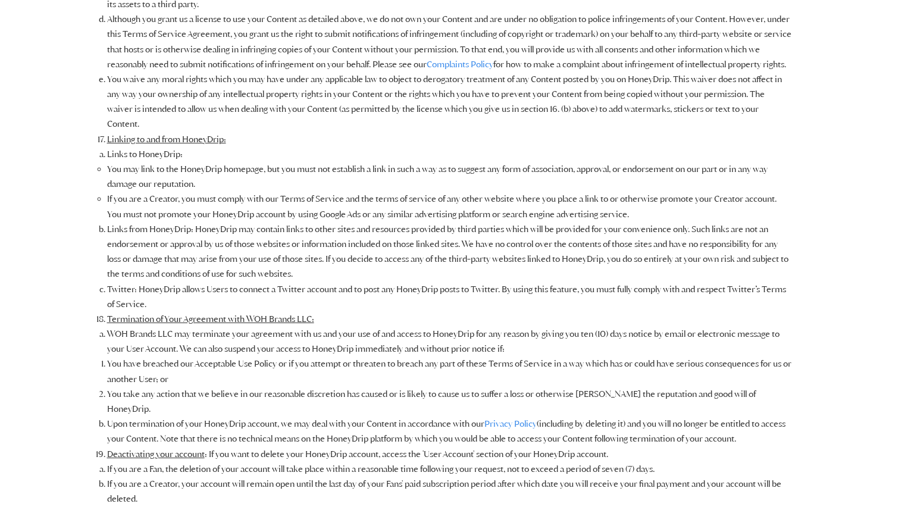
scroll to position [2482, 0]
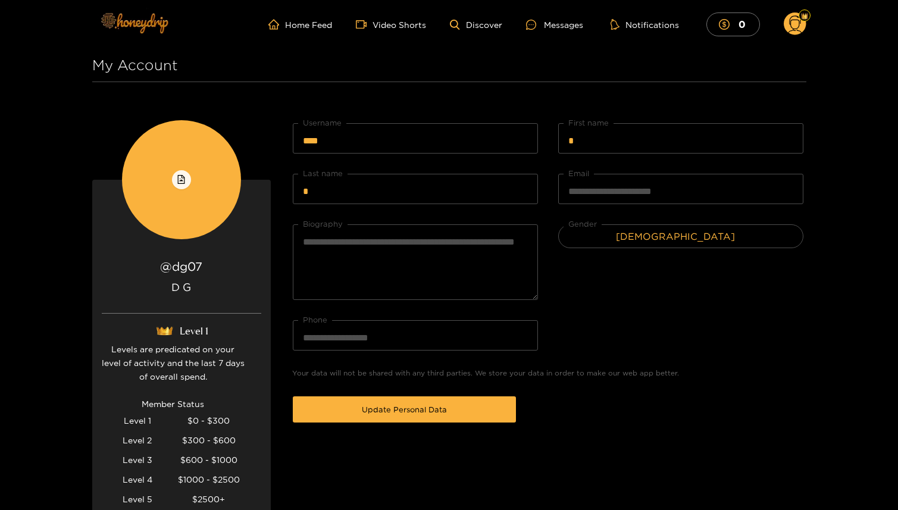
click at [148, 19] on img at bounding box center [133, 23] width 83 height 50
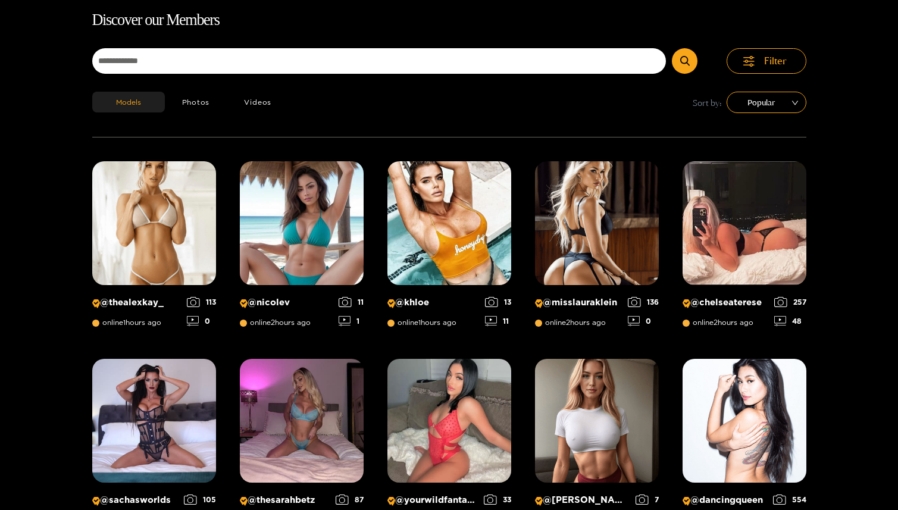
scroll to position [76, 0]
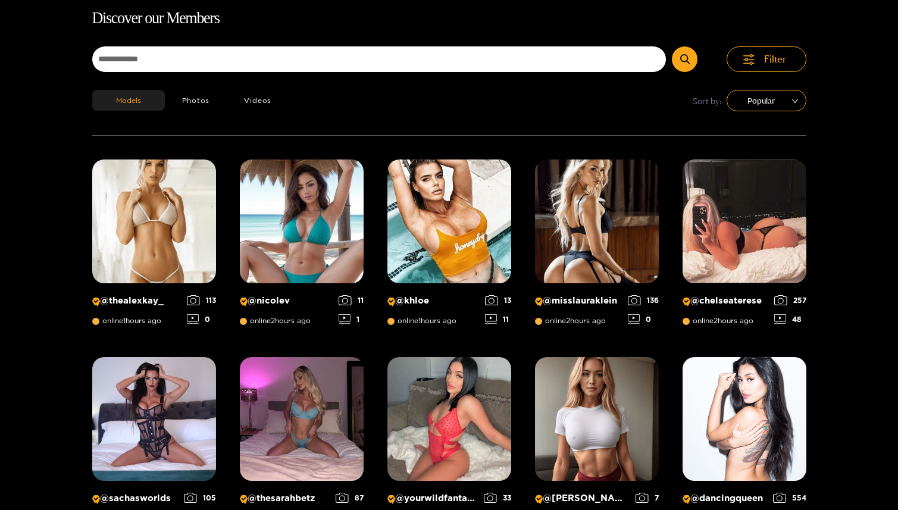
click at [801, 30] on h1 "Discover our Members" at bounding box center [449, 18] width 714 height 25
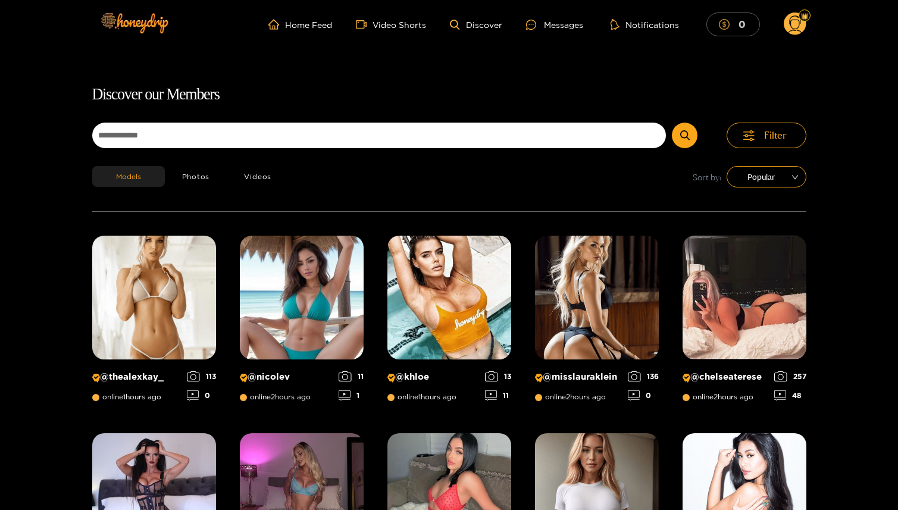
click at [728, 23] on icon "dollar" at bounding box center [724, 24] width 11 height 11
click at [799, 28] on circle at bounding box center [794, 23] width 23 height 23
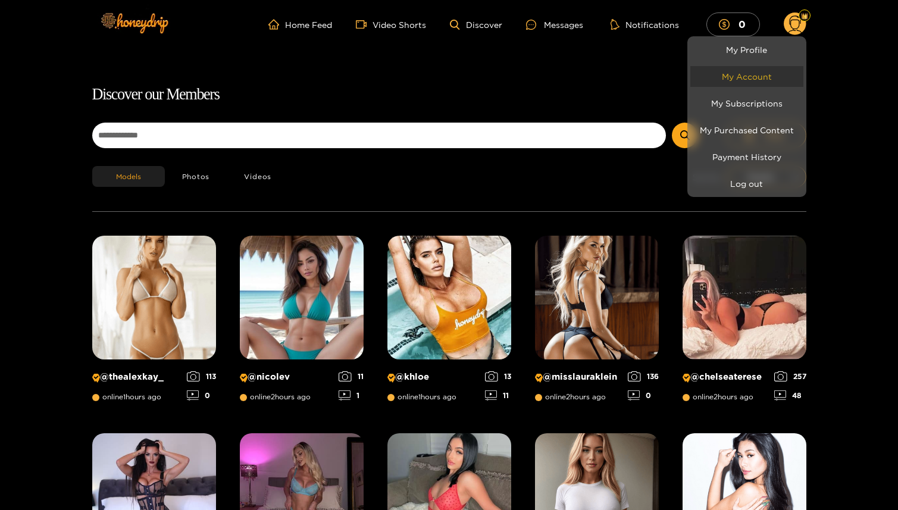
click at [749, 79] on link "My Account" at bounding box center [746, 76] width 113 height 21
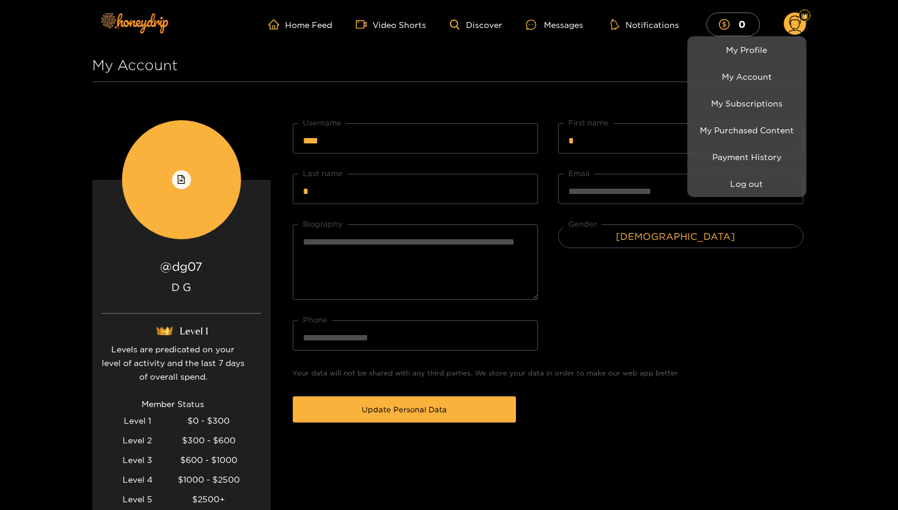
click at [444, 415] on div at bounding box center [449, 255] width 898 height 510
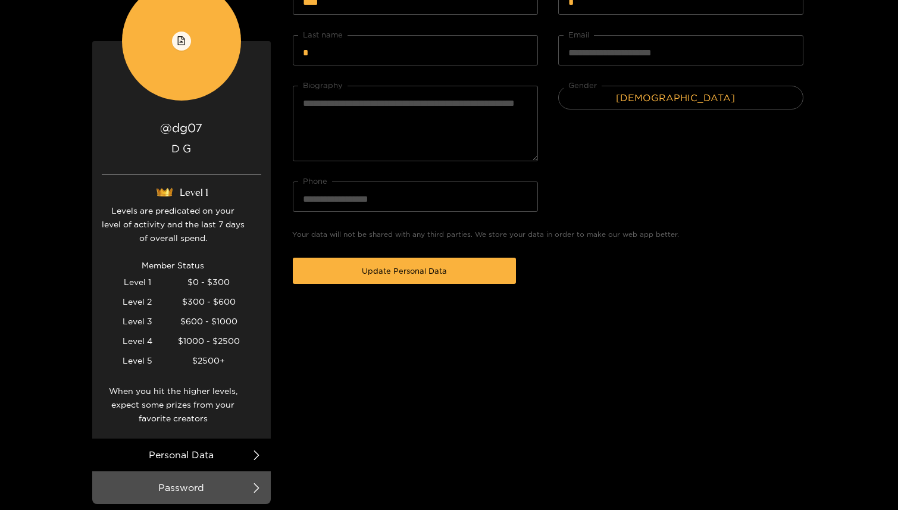
scroll to position [262, 0]
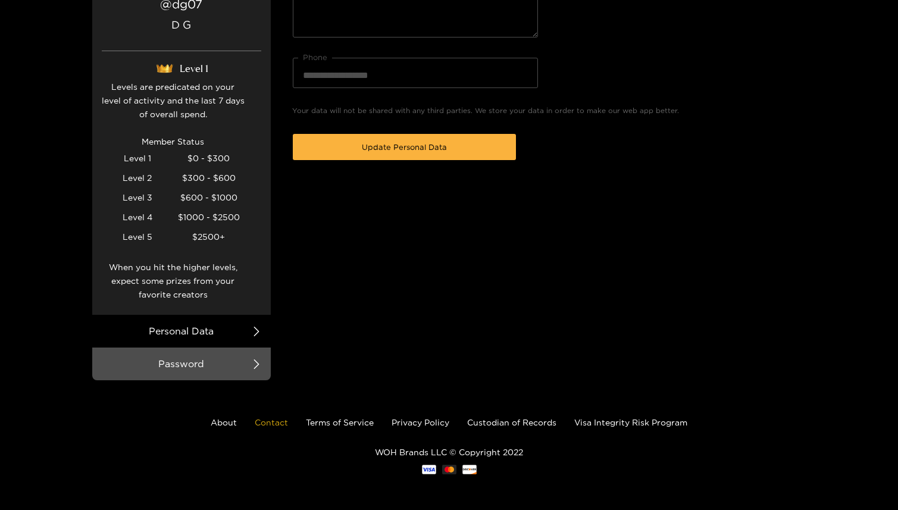
click at [266, 425] on link "Contact" at bounding box center [271, 422] width 33 height 9
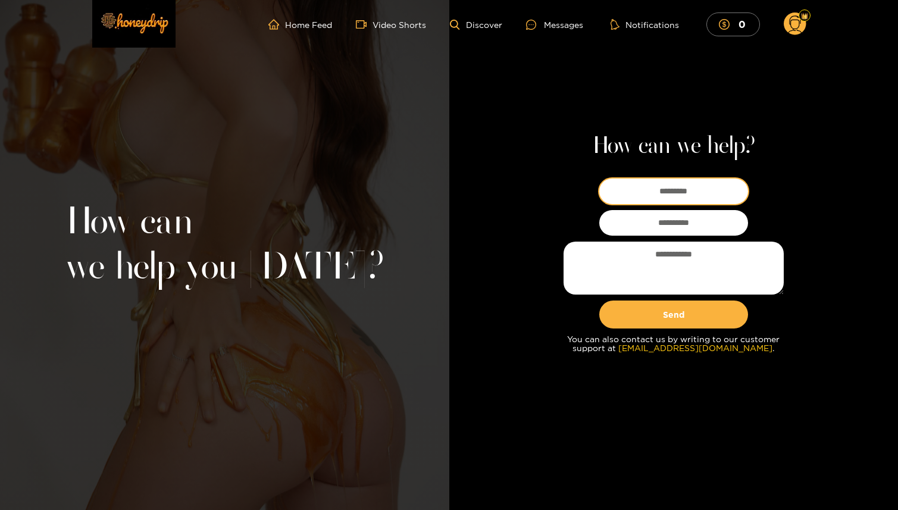
click at [693, 198] on input at bounding box center [673, 191] width 149 height 26
click at [601, 224] on input "email" at bounding box center [673, 223] width 149 height 26
click at [699, 187] on input at bounding box center [673, 191] width 149 height 26
click at [804, 139] on div "How can we help? Send You can also contact us by writing to our customer suppor…" at bounding box center [673, 255] width 449 height 510
click at [678, 189] on input at bounding box center [673, 191] width 149 height 26
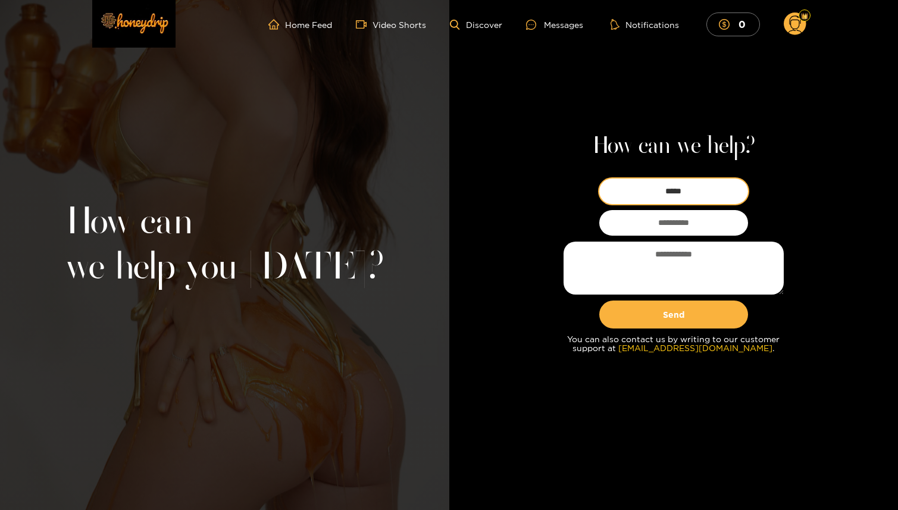
click at [707, 195] on input "*****" at bounding box center [673, 191] width 149 height 26
type input "**"
click at [650, 226] on input "email" at bounding box center [673, 223] width 149 height 26
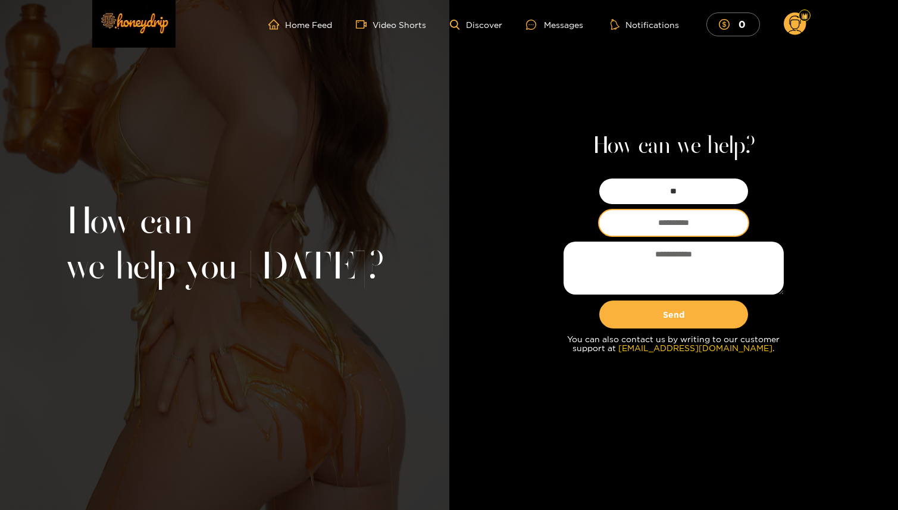
type input "**********"
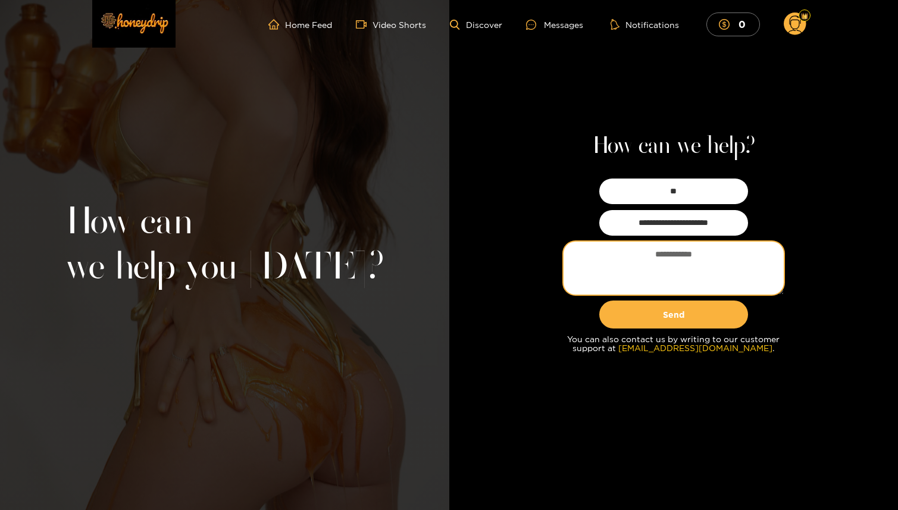
click at [686, 276] on textarea at bounding box center [673, 268] width 220 height 53
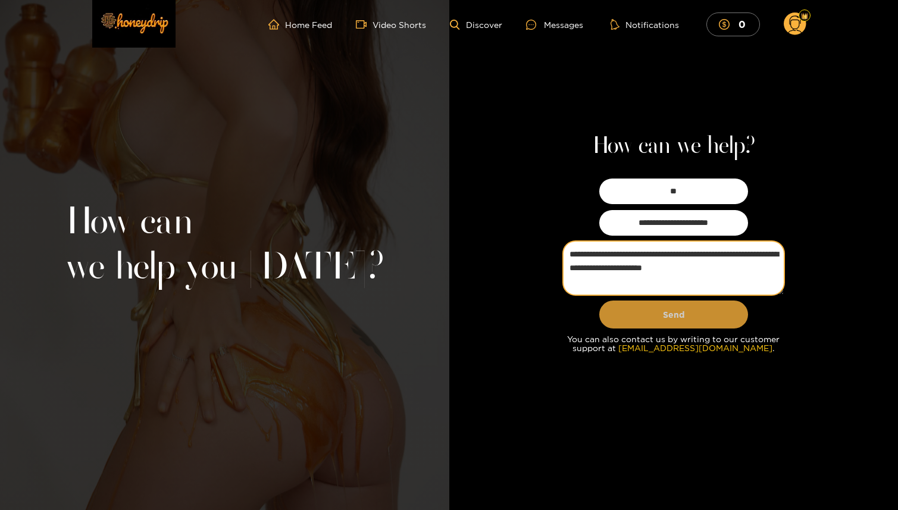
type textarea "**********"
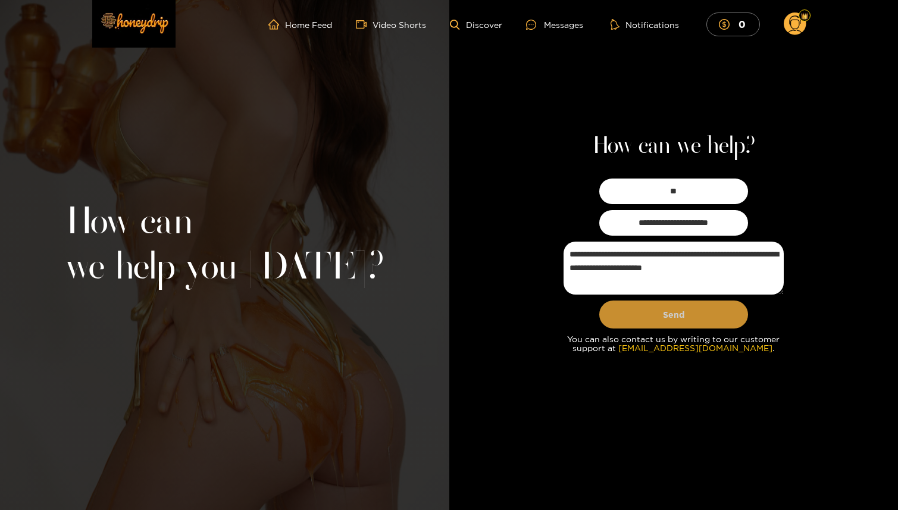
click at [655, 314] on button "Send" at bounding box center [673, 314] width 149 height 28
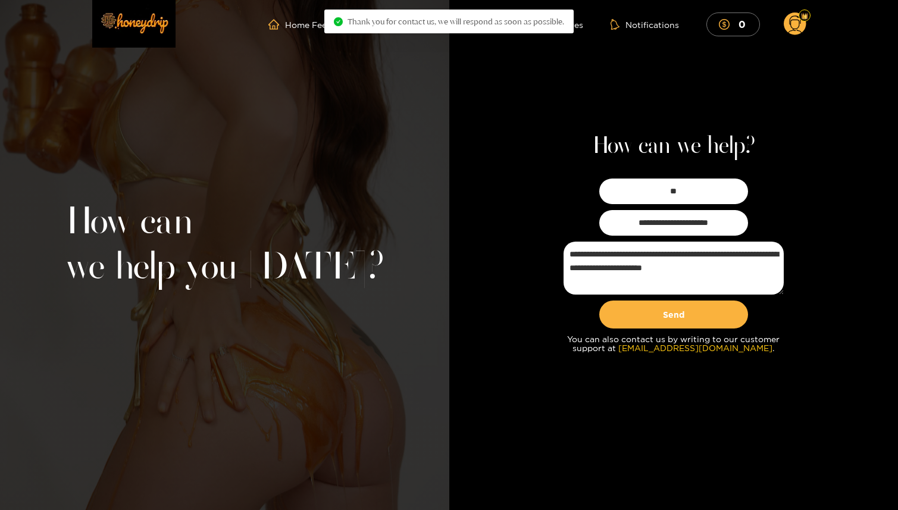
click at [808, 24] on header "Home Feed Video Shorts Discover Messages Notifications 0 0 0 videos discover me…" at bounding box center [449, 24] width 898 height 49
click at [792, 25] on circle at bounding box center [794, 23] width 23 height 23
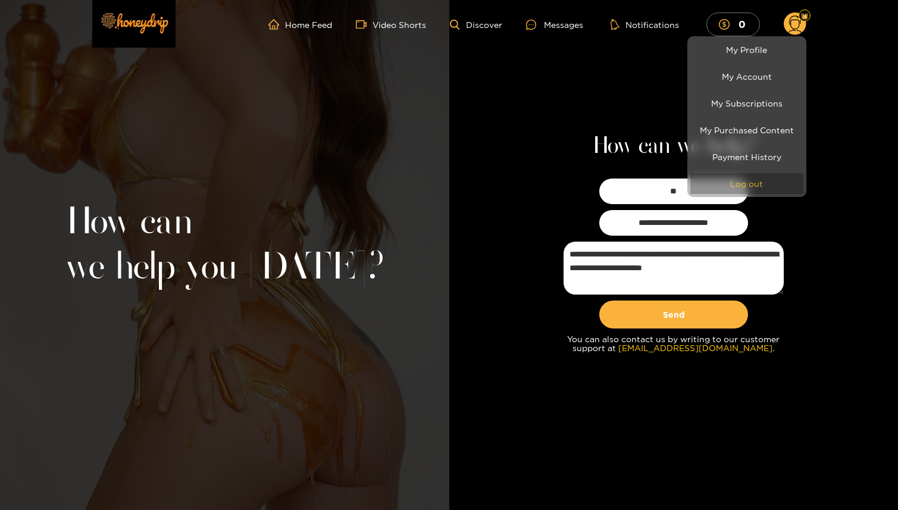
click at [749, 184] on button "Log out" at bounding box center [746, 183] width 113 height 21
